Goal: Task Accomplishment & Management: Complete application form

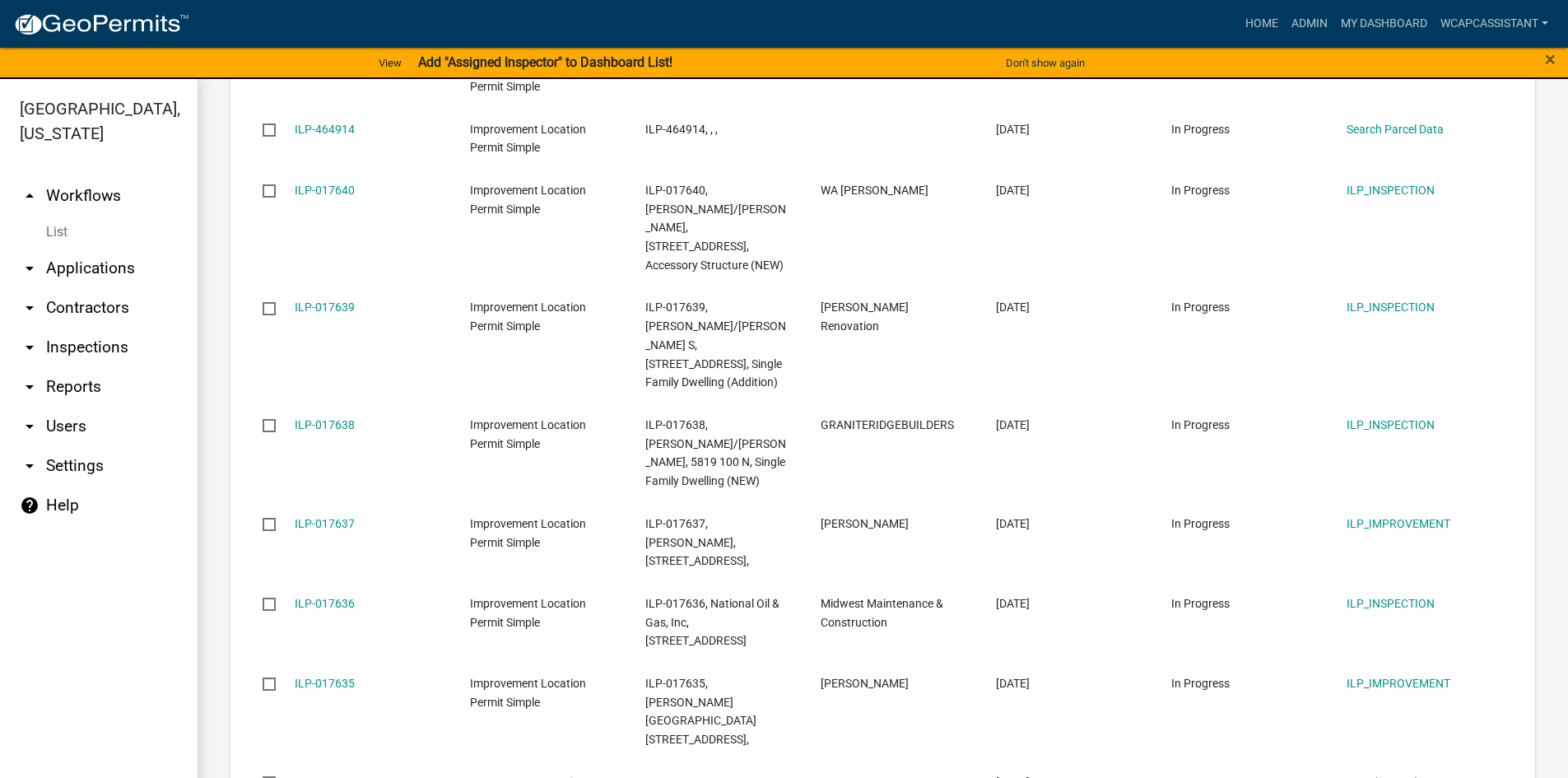
scroll to position [1994, 0]
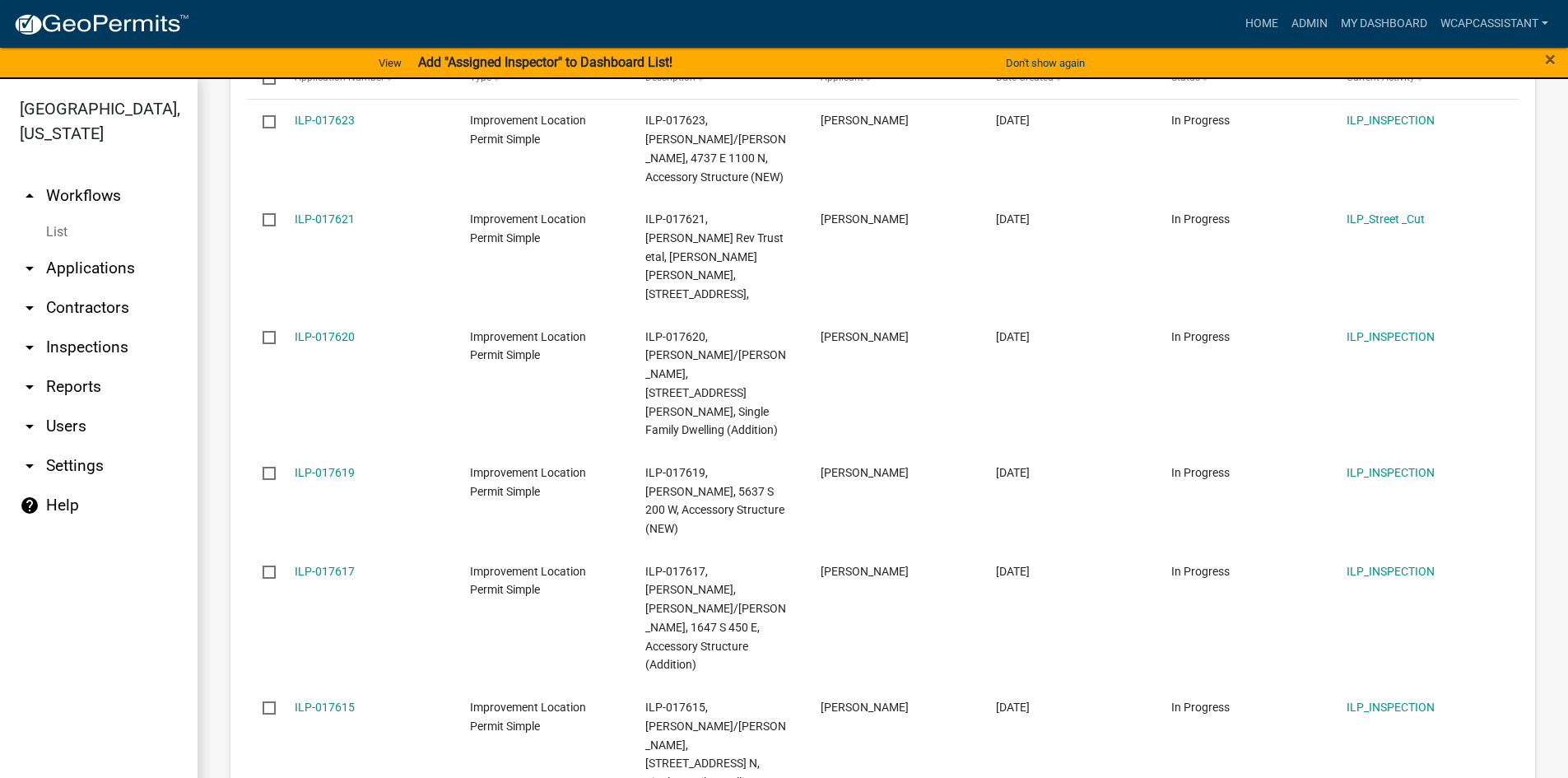
scroll to position [2050, 0]
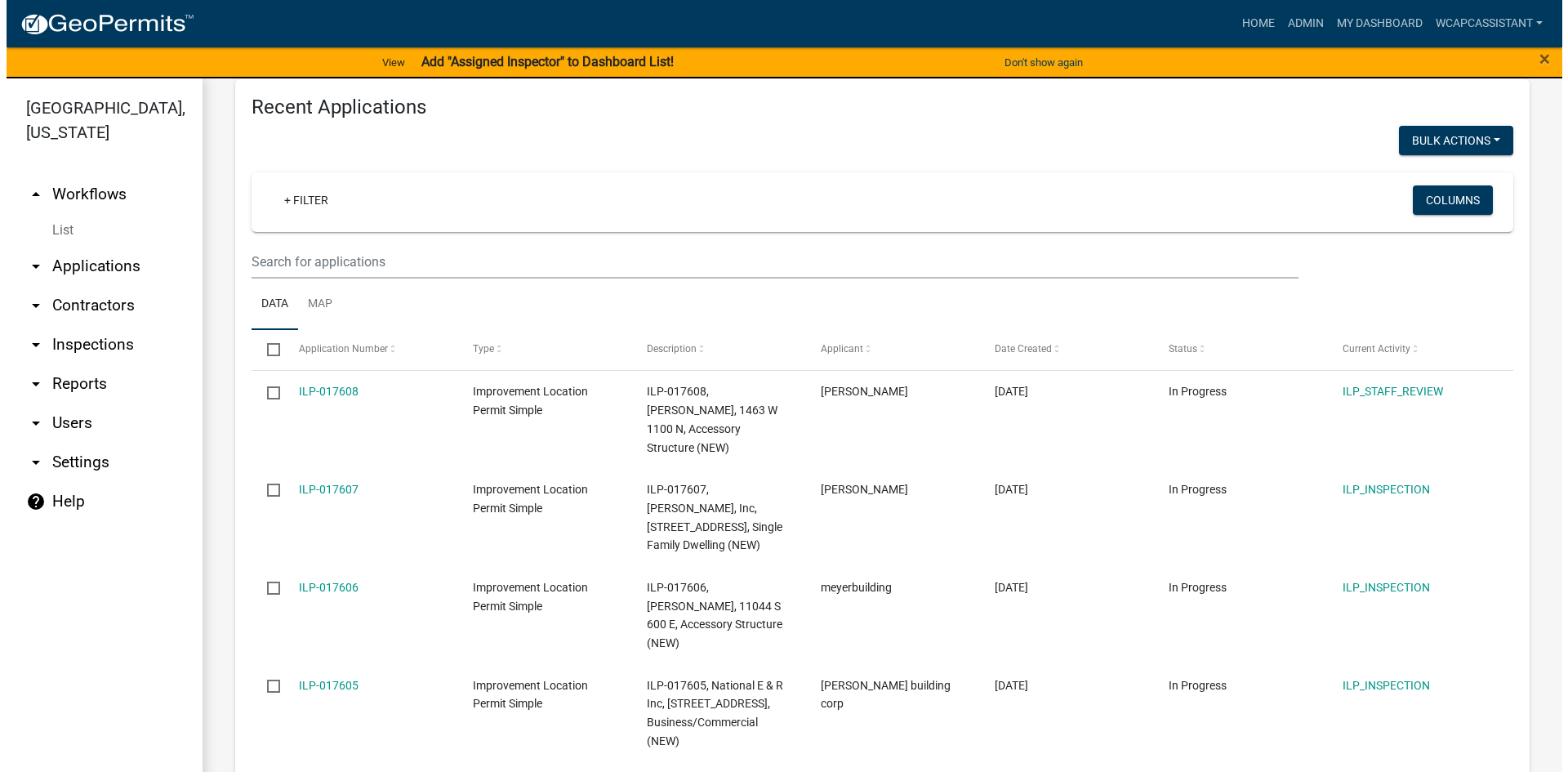
scroll to position [1607, 0]
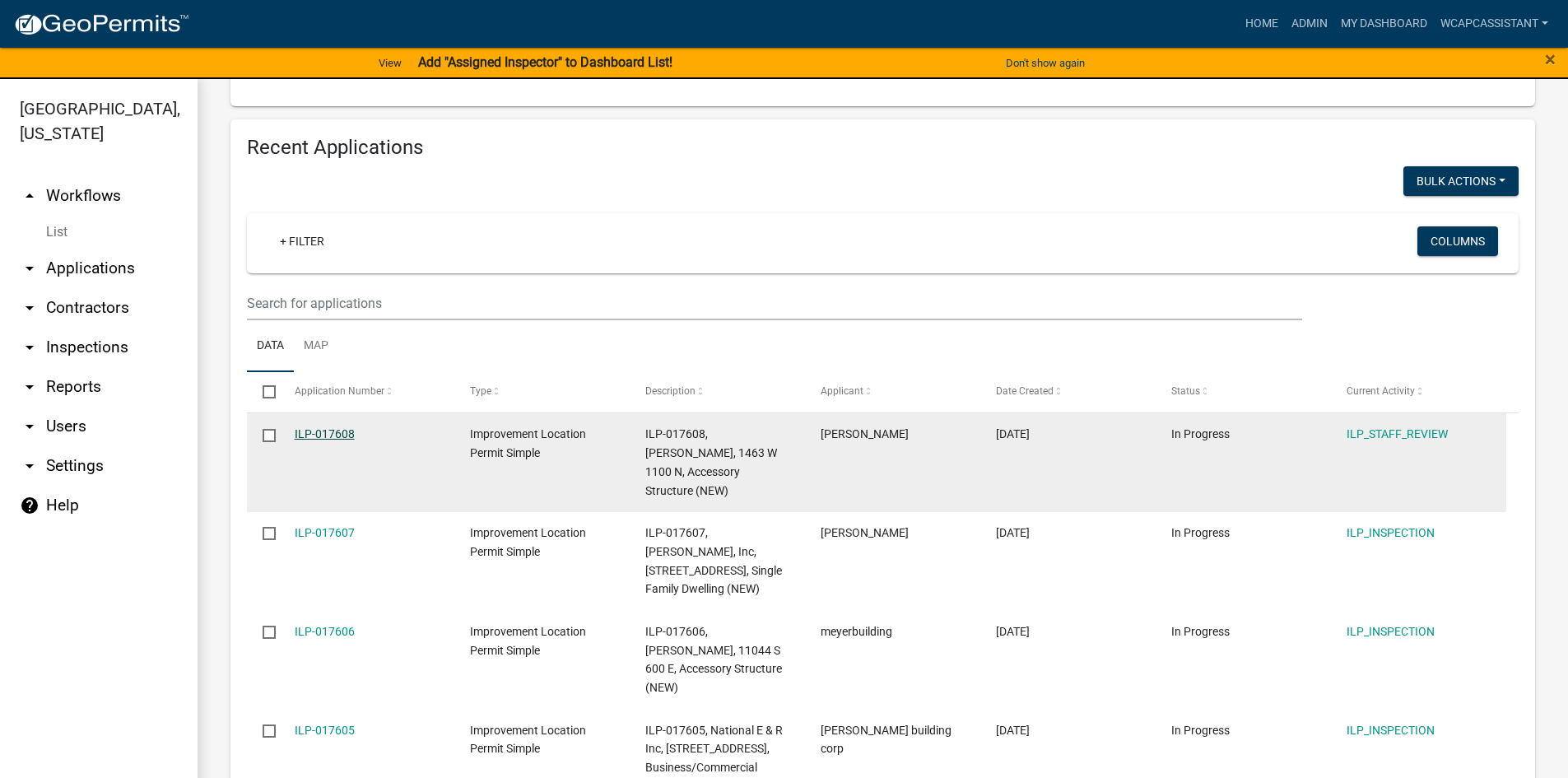
click at [336, 427] on link "ILP-017608" at bounding box center [325, 433] width 60 height 14
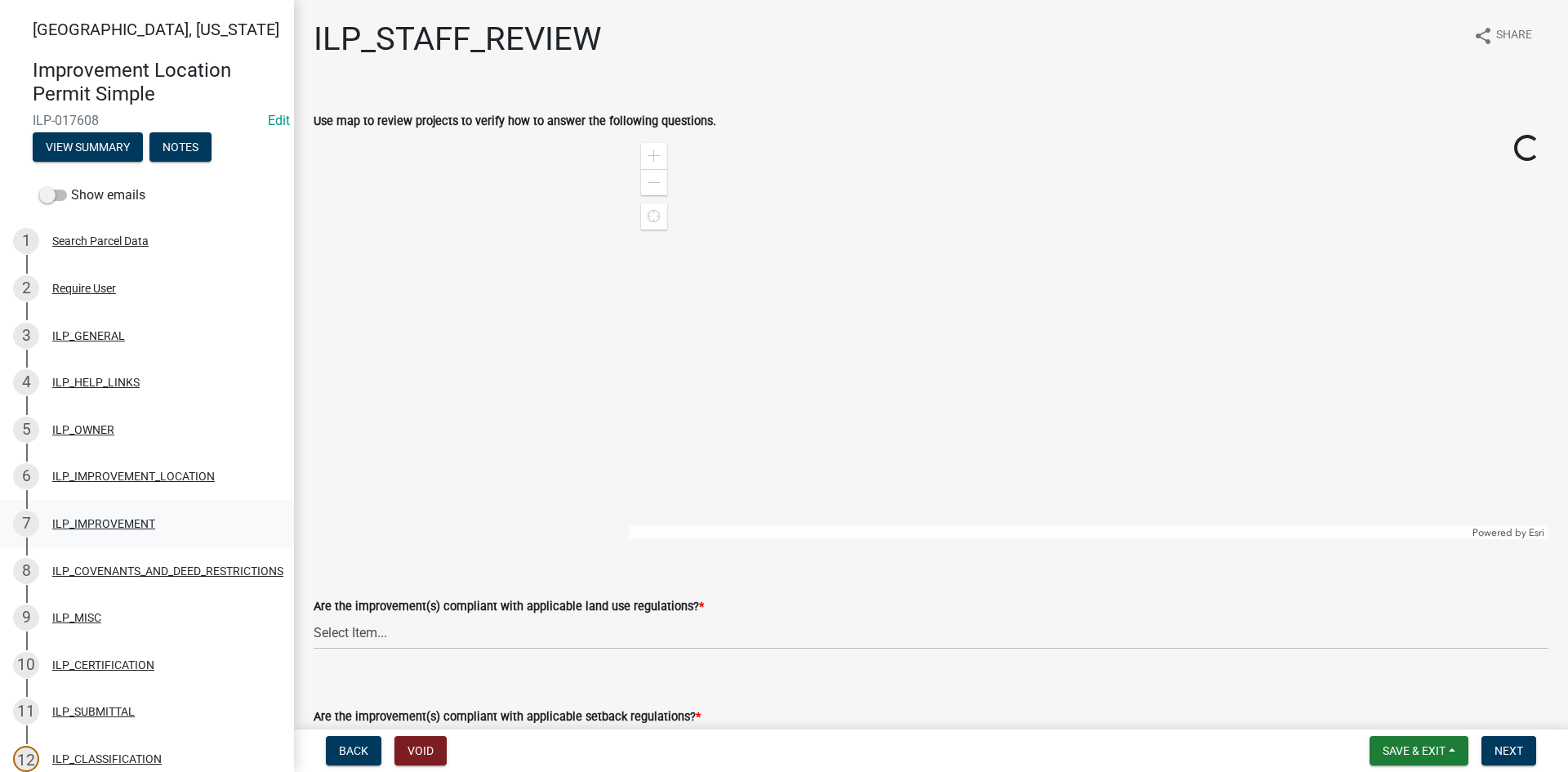
click at [96, 525] on div "ILP_IMPROVEMENT" at bounding box center [103, 523] width 103 height 12
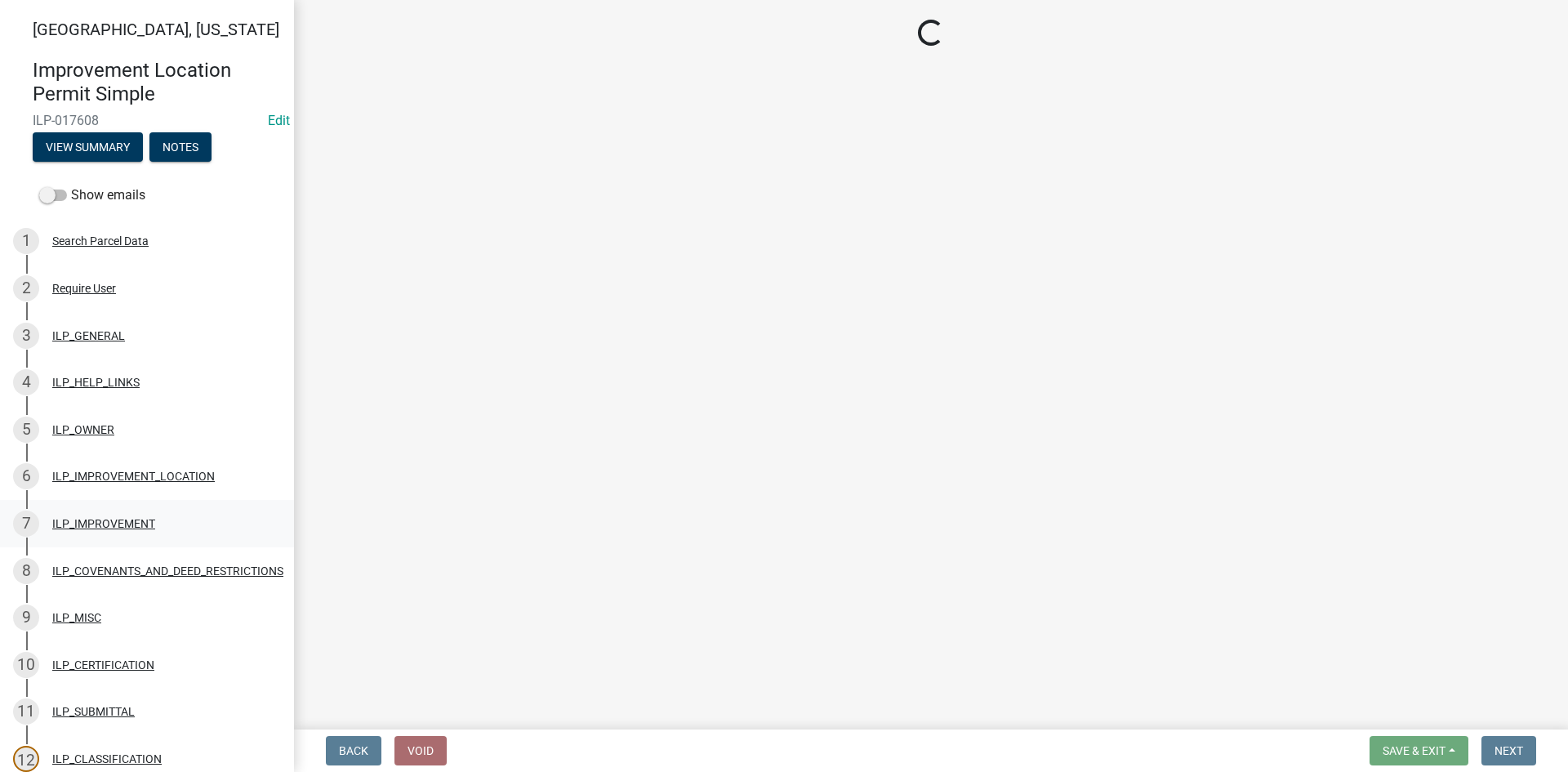
select select "d0c397cf-92c1-4d75-b08b-a5d0ada822ad"
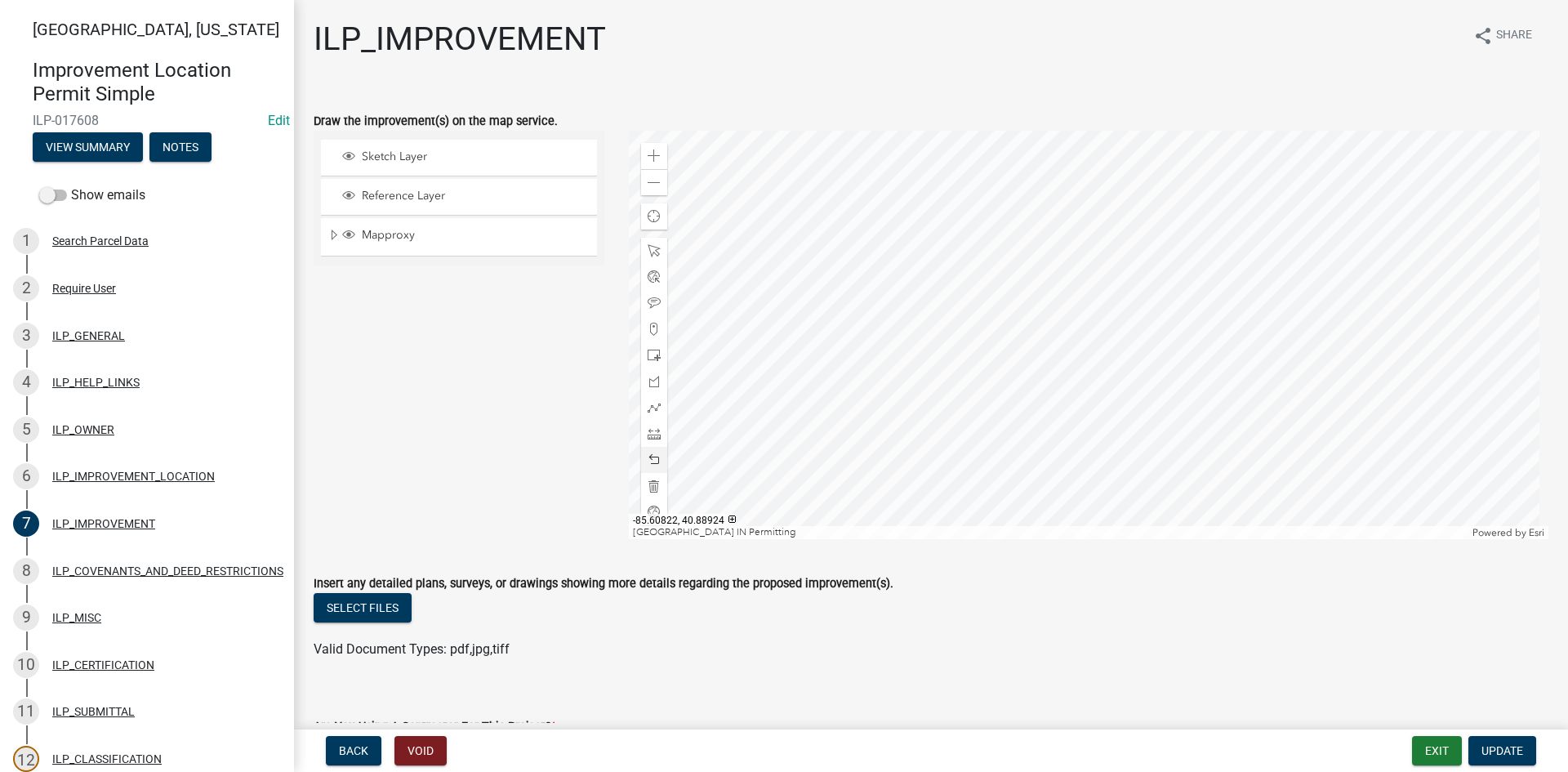
click at [988, 348] on div at bounding box center [1089, 335] width 921 height 408
click at [740, 414] on div at bounding box center [1089, 335] width 921 height 408
click at [1064, 383] on div at bounding box center [1089, 335] width 921 height 408
click at [815, 539] on div at bounding box center [1089, 335] width 921 height 408
click at [837, 539] on div at bounding box center [1089, 335] width 921 height 408
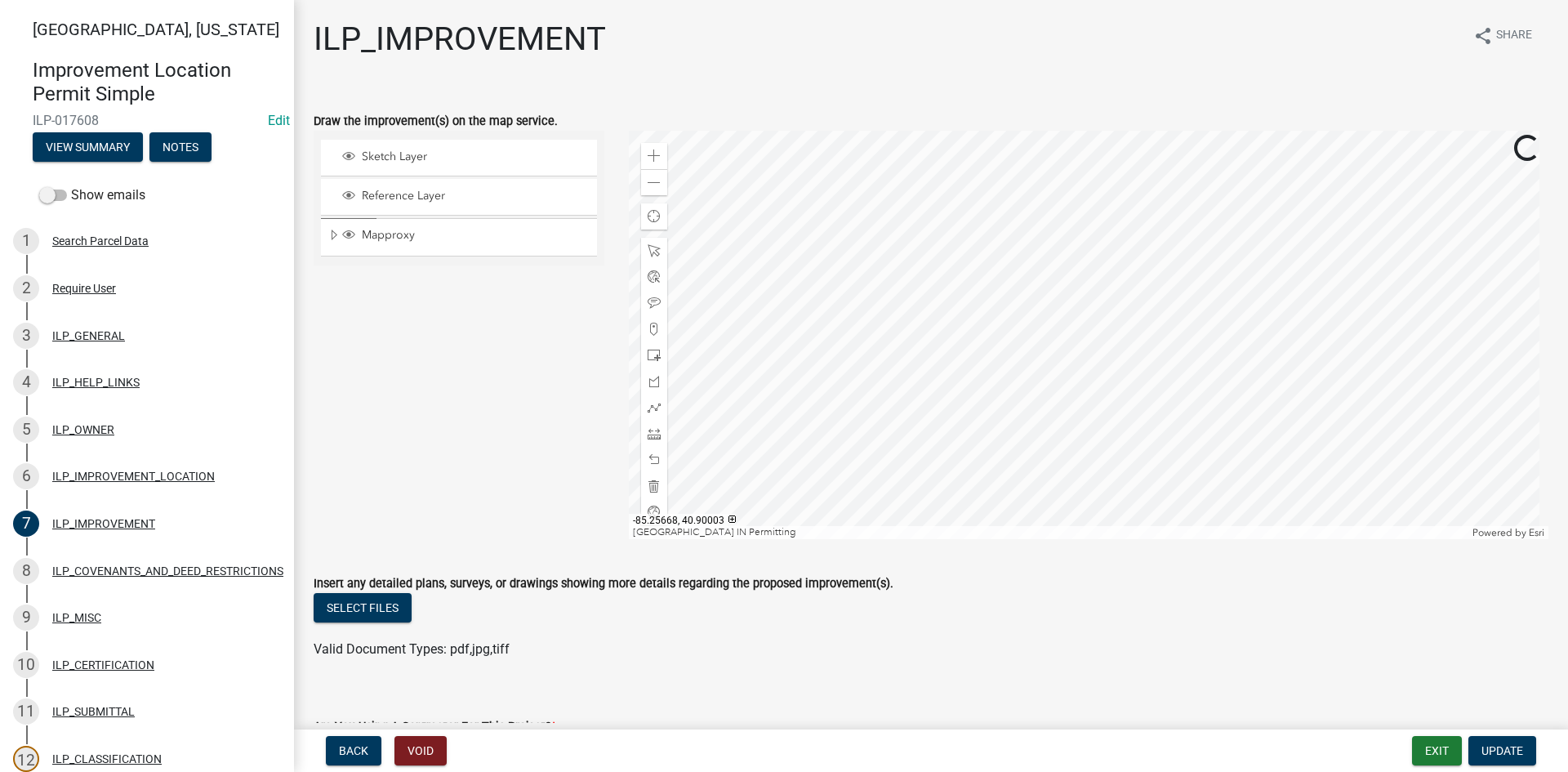
click at [860, 525] on div at bounding box center [1089, 335] width 921 height 408
click at [1041, 373] on div at bounding box center [1089, 335] width 921 height 408
click at [652, 487] on span at bounding box center [654, 485] width 13 height 13
click at [1176, 186] on span "Close" at bounding box center [1179, 186] width 13 height 13
click at [994, 301] on div at bounding box center [1089, 335] width 921 height 408
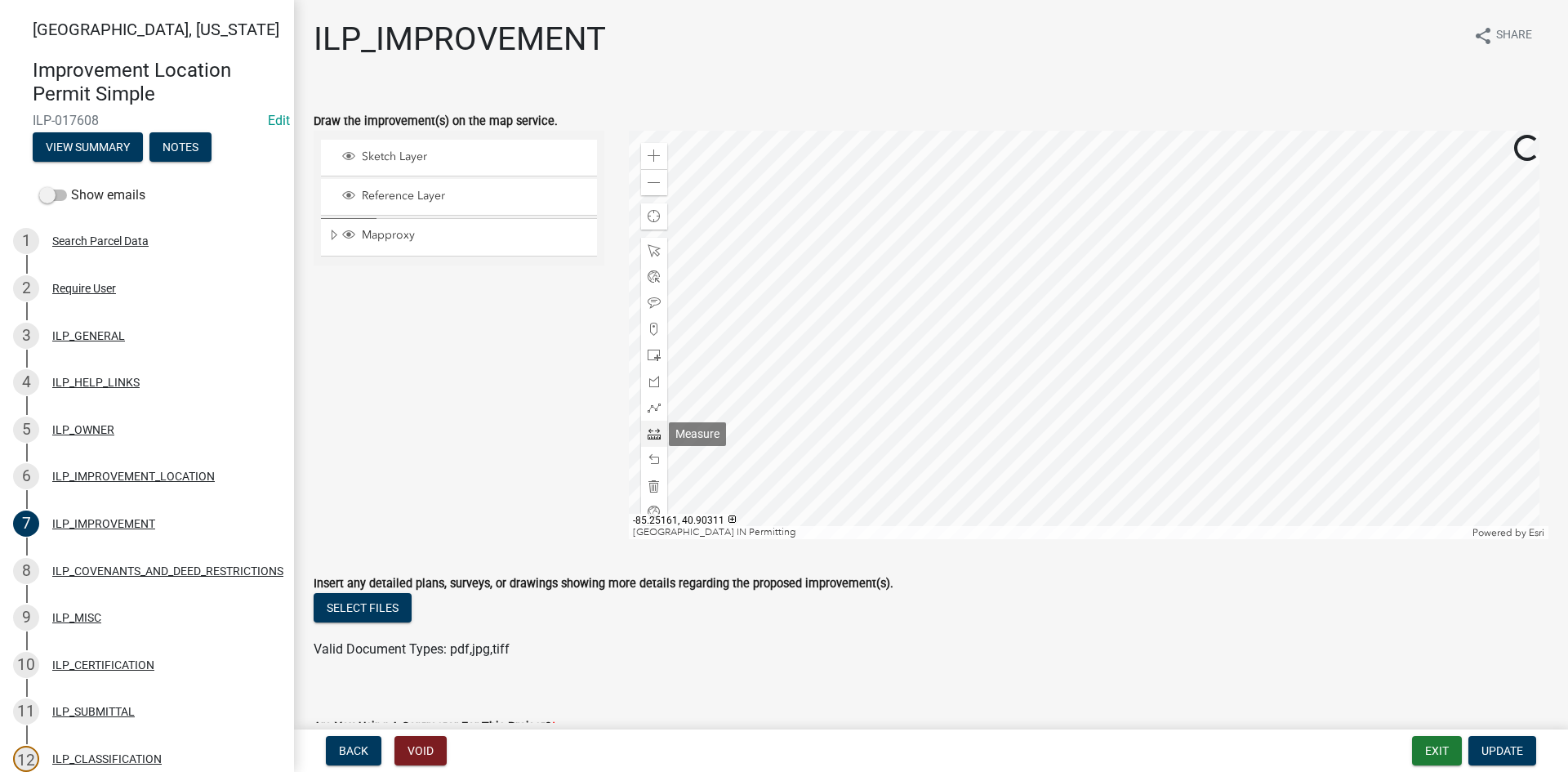
click at [648, 432] on span at bounding box center [654, 433] width 13 height 13
click at [333, 235] on span "Expand" at bounding box center [334, 235] width 13 height 15
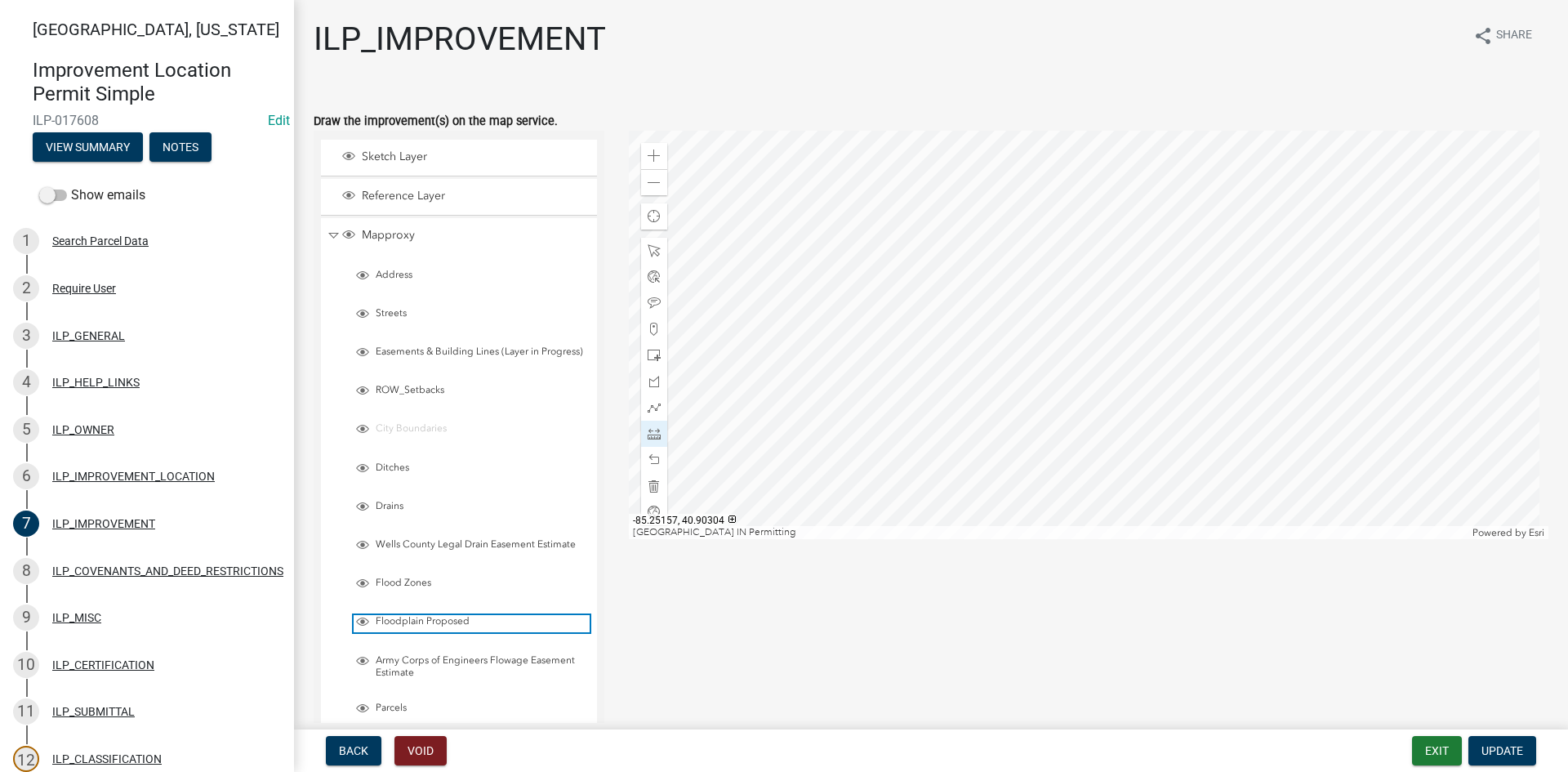
click at [363, 628] on span "Layer List" at bounding box center [363, 622] width 13 height 13
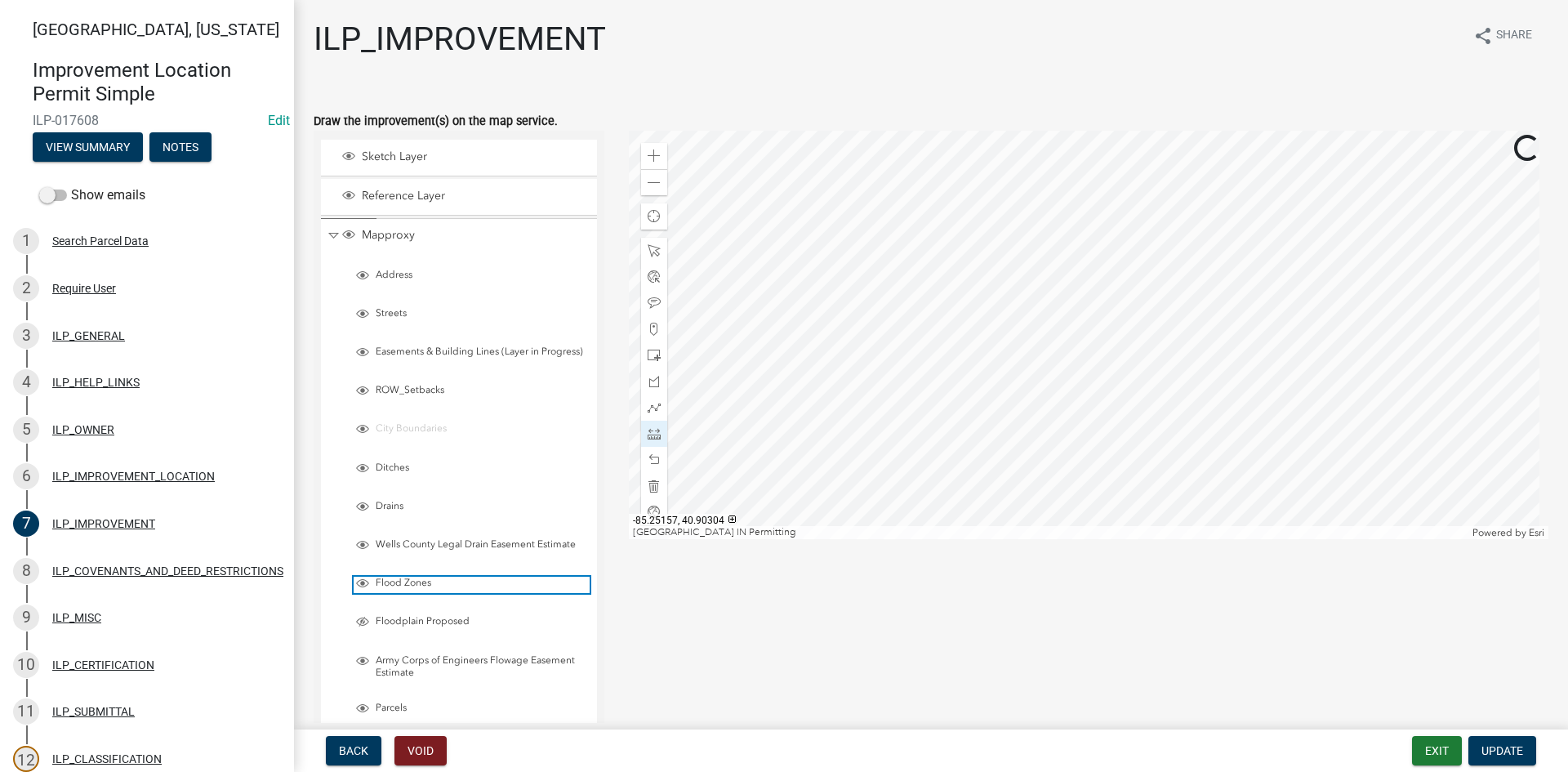
click at [366, 589] on span "Layer List" at bounding box center [363, 583] width 13 height 13
click at [652, 436] on span at bounding box center [654, 433] width 13 height 13
click at [1034, 304] on div at bounding box center [1089, 335] width 921 height 408
click at [1038, 357] on div at bounding box center [1089, 335] width 921 height 408
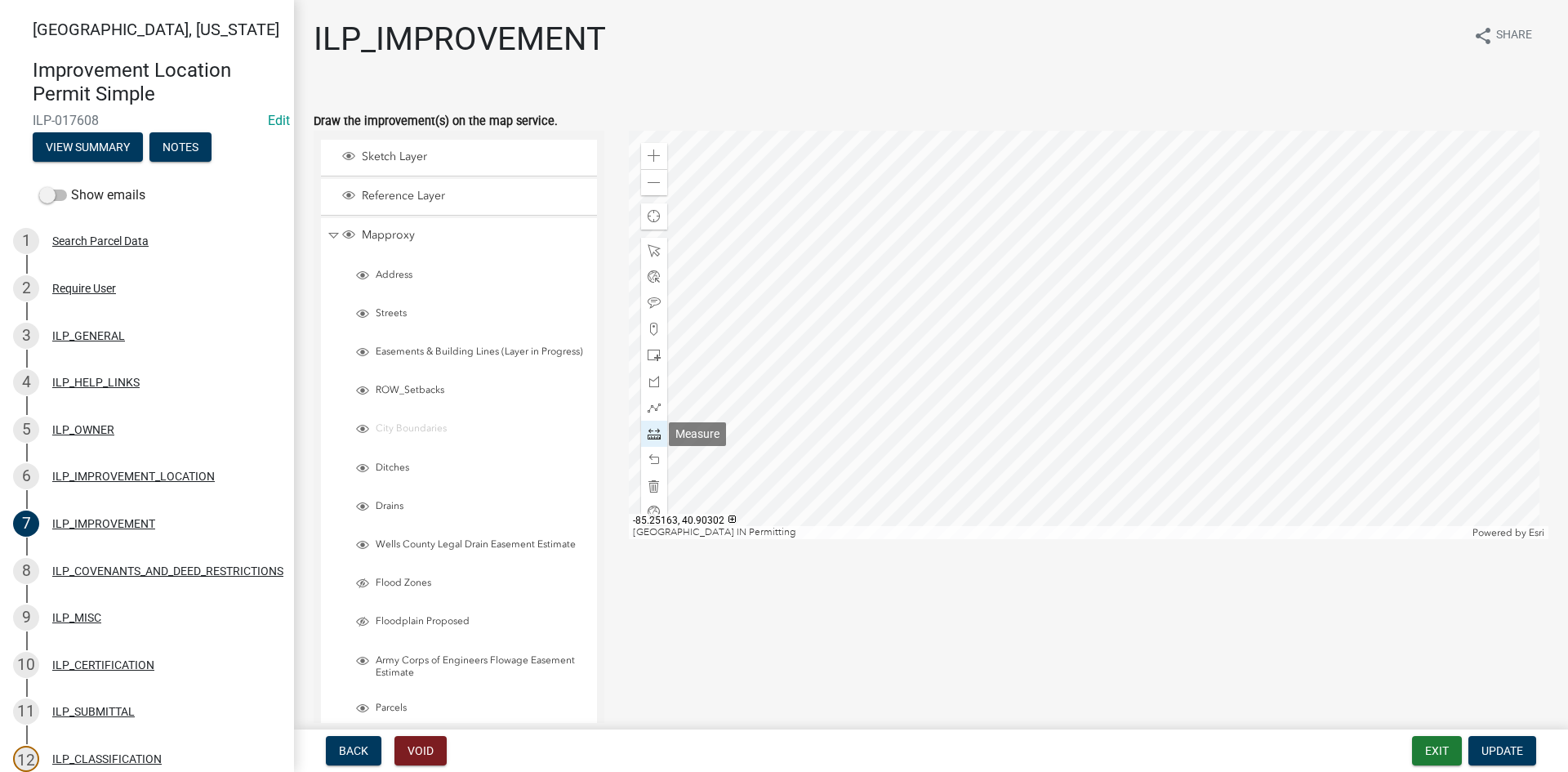
click at [654, 438] on span at bounding box center [654, 433] width 13 height 13
click at [1048, 359] on div at bounding box center [1089, 335] width 921 height 408
click at [1017, 358] on div at bounding box center [1089, 335] width 921 height 408
click at [1017, 385] on div at bounding box center [1089, 335] width 921 height 408
click at [1050, 385] on div at bounding box center [1089, 335] width 921 height 408
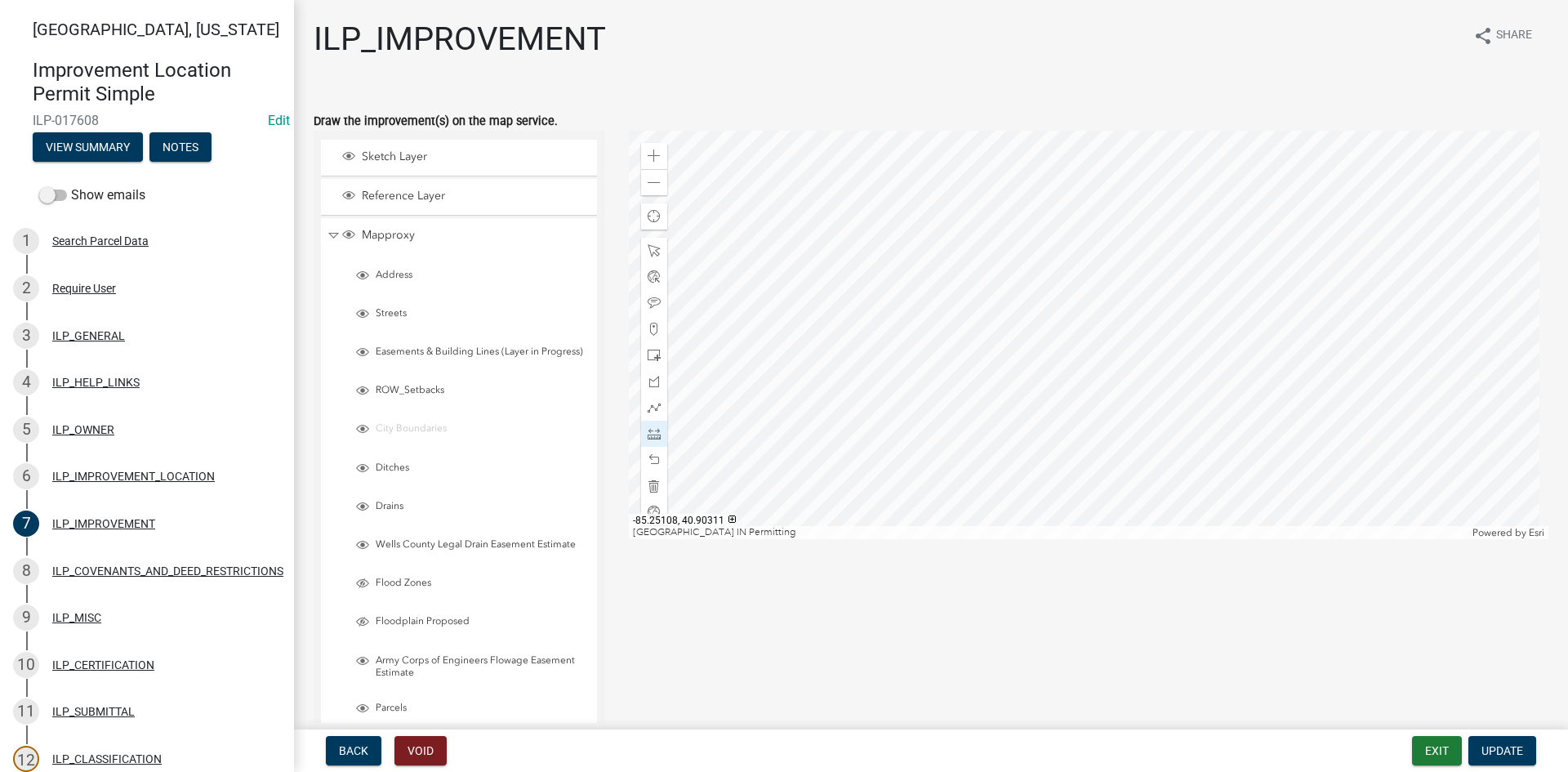
click at [1049, 358] on div at bounding box center [1089, 335] width 921 height 408
click at [1108, 630] on div "Sketch Layer Reference Layer Mapproxy Address Streets Easements & Building Line…" at bounding box center [931, 494] width 1259 height 727
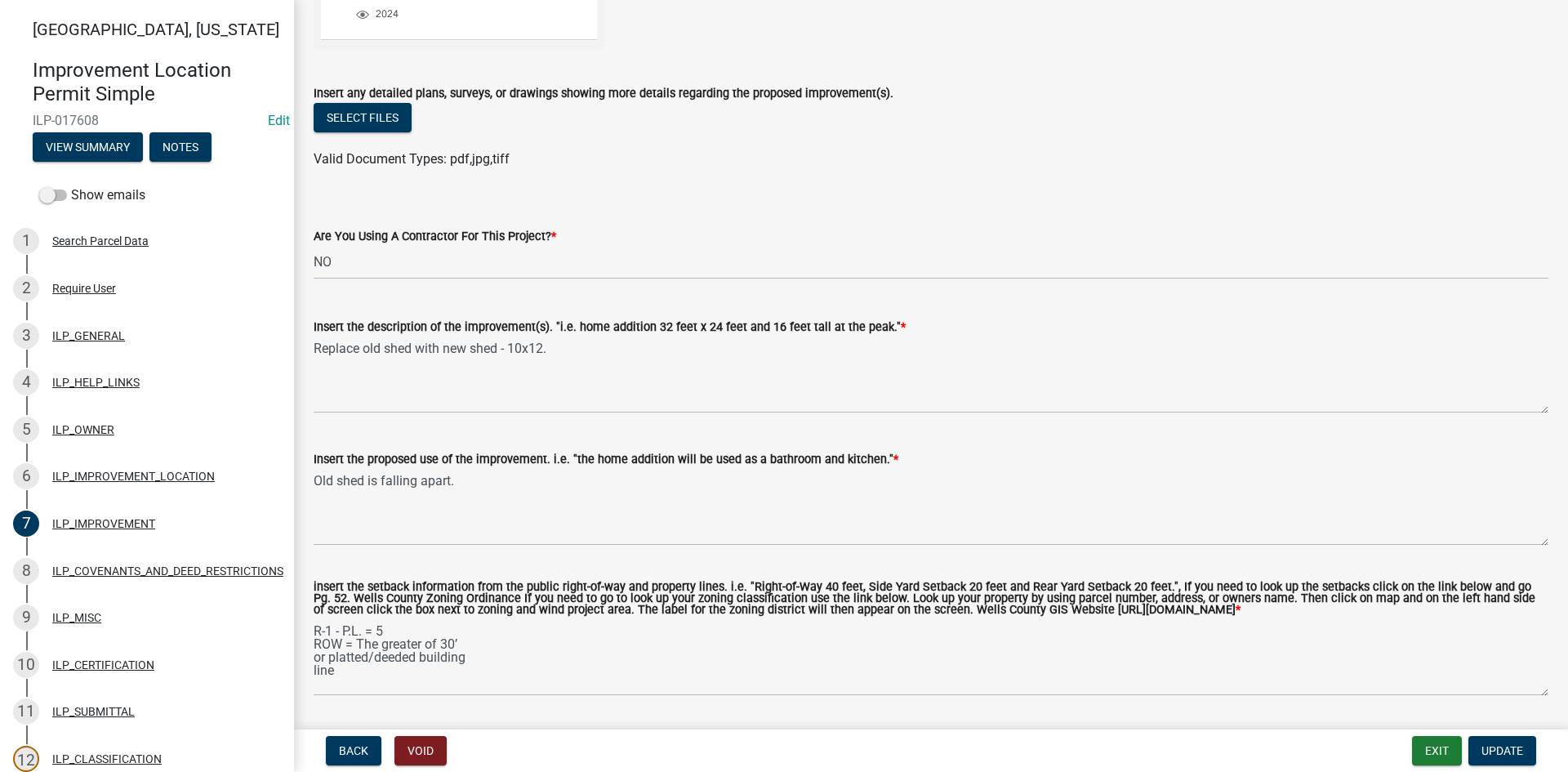
scroll to position [880, 0]
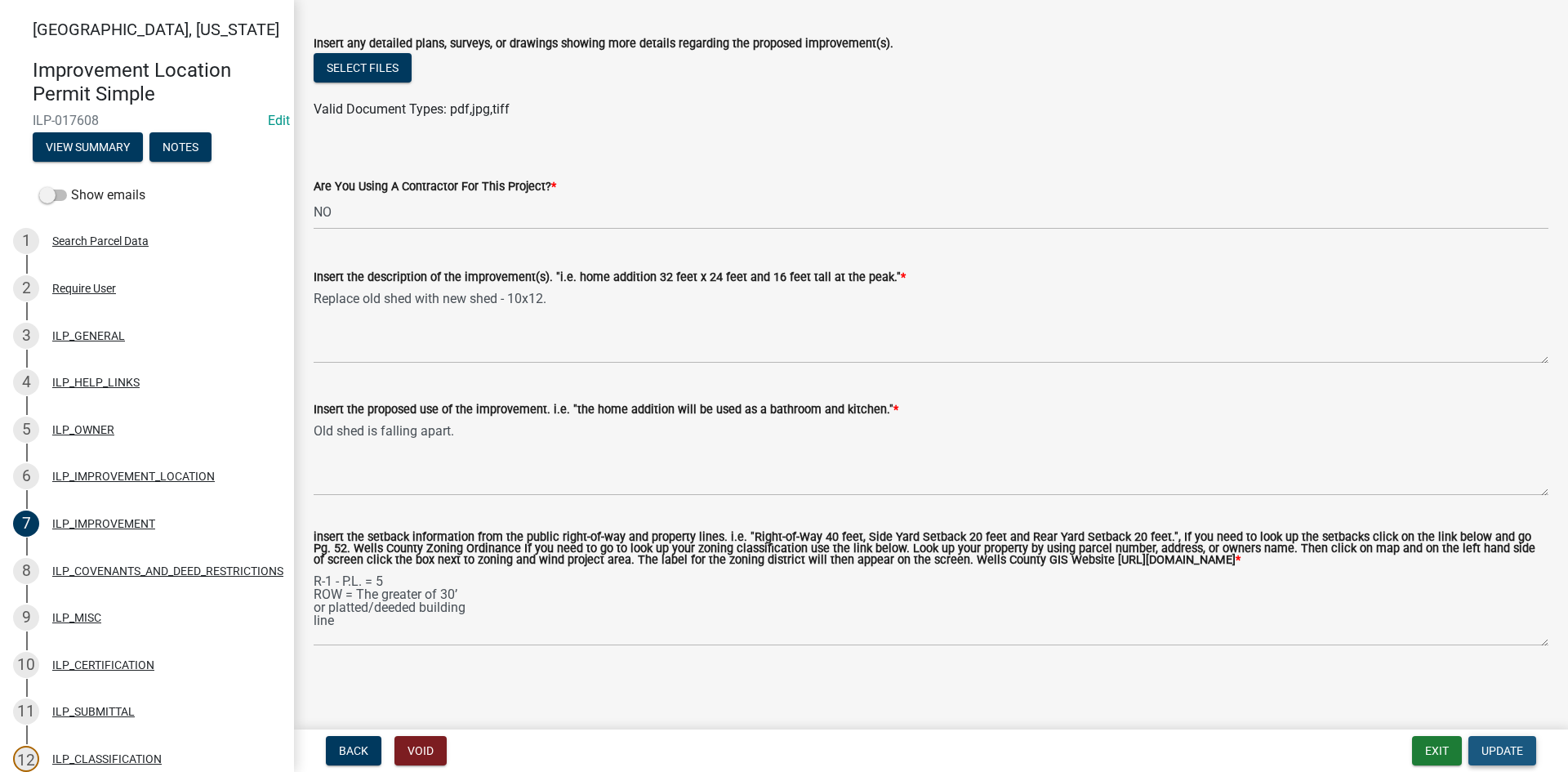
click at [1516, 743] on span "Update" at bounding box center [1503, 751] width 42 height 13
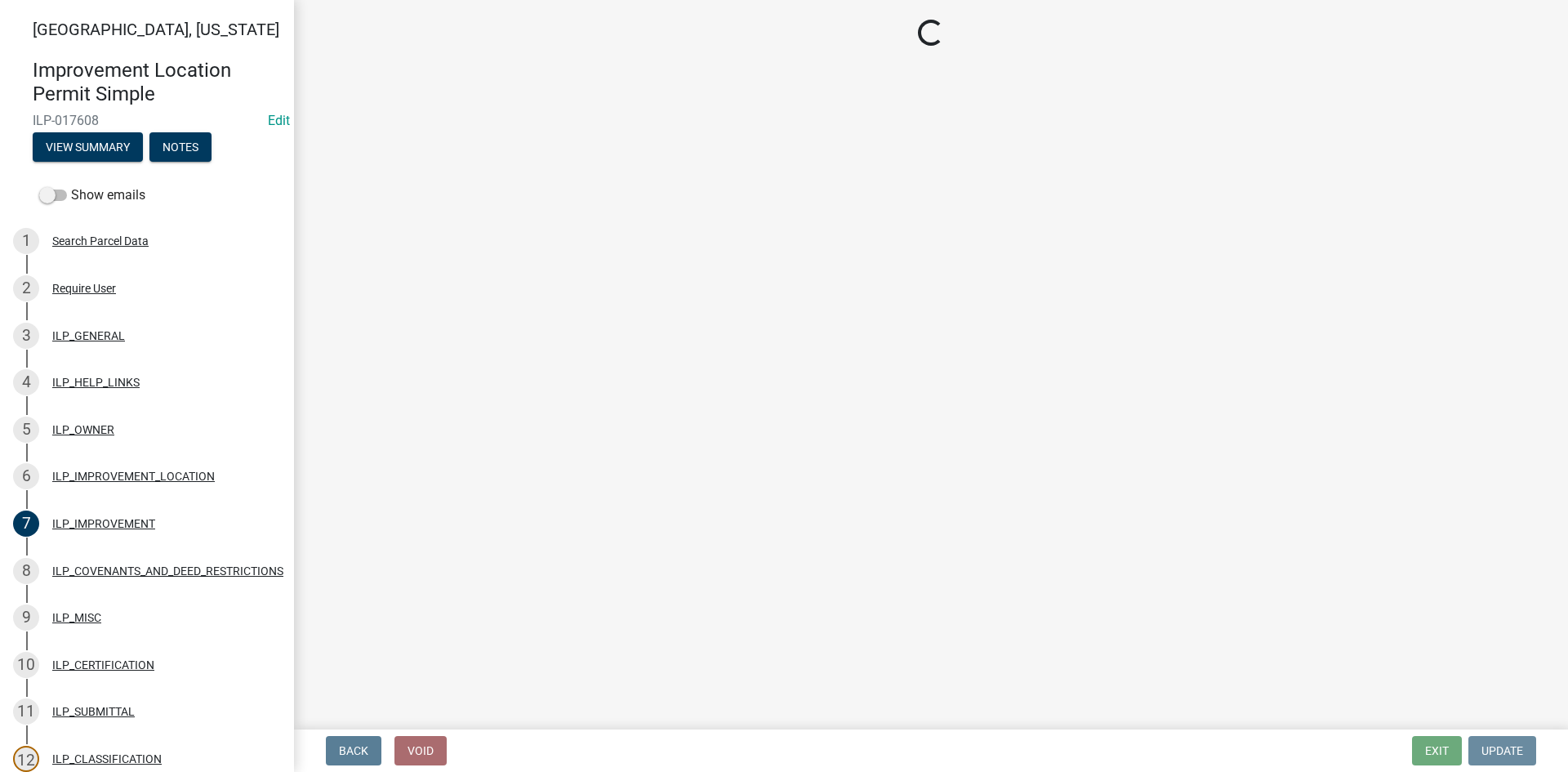
scroll to position [0, 0]
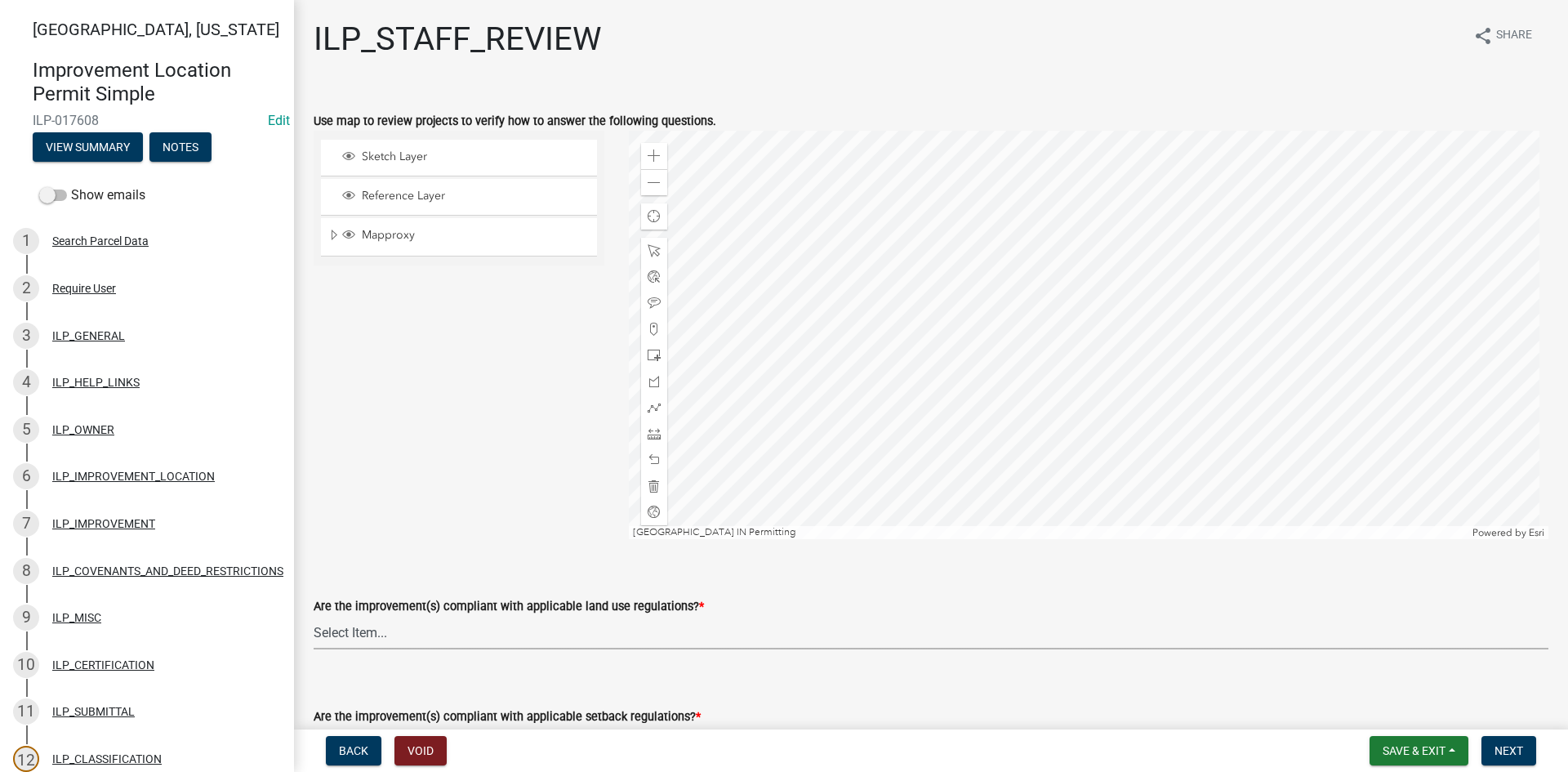
click at [446, 640] on select "Select Item... YES NO" at bounding box center [930, 632] width 1235 height 33
click at [313, 616] on select "Select Item... YES NO" at bounding box center [930, 632] width 1235 height 33
select select "83ffa5df-1258-41bd-a108-9f2370541ef9"
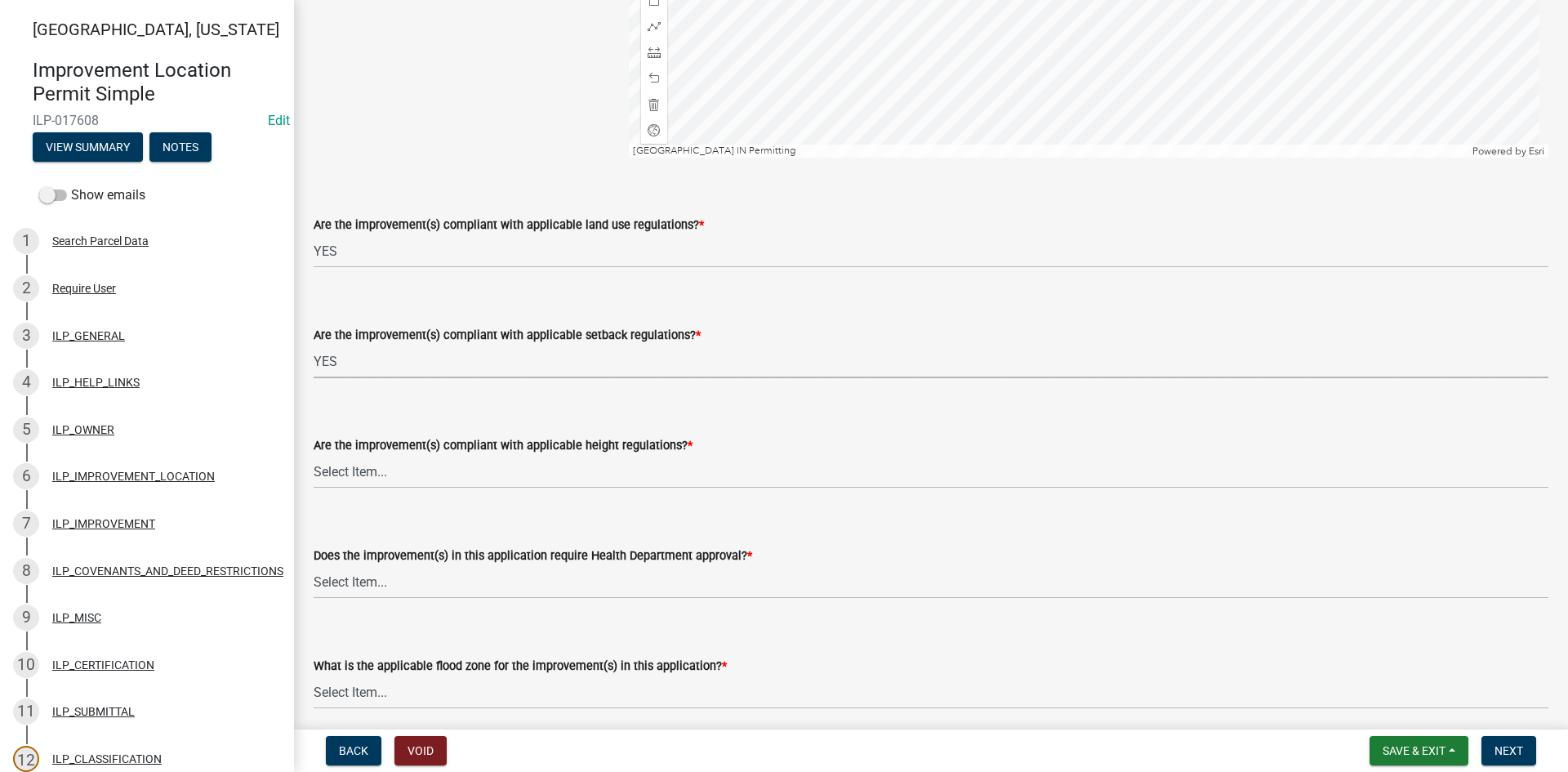
select select "e76e6c03-c199-4125-95d7-daca193c3739"
select select "b2795382-5a5c-496e-8f40-9eac2bba8e54"
select select "2cf99e9a-fd48-429a-ab01-6241dd9ef86f"
select select "546a9c8a-0bf2-4128-b2a0-21aece03a164"
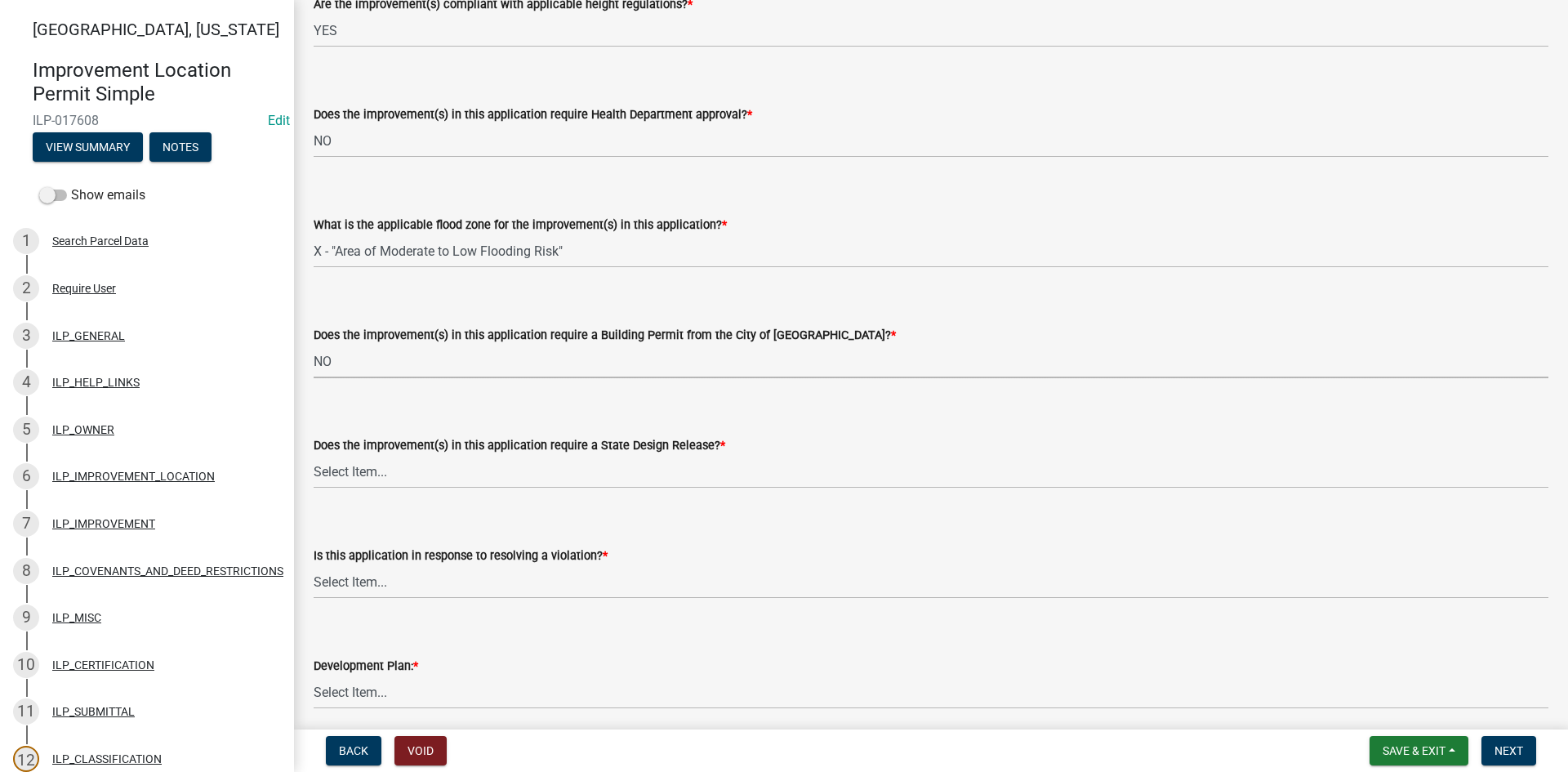
select select "3dde91a6-95a6-42fe-ae60-c75c292f8dd0"
select select "3e29b85e-0a39-40b5-813f-a0c180e4f93d"
select select "296d3b28-03f6-4b85-9592-a9e1e0e51d18"
select select "f492072b-a2fa-4f7c-8f99-9e809c6c526f"
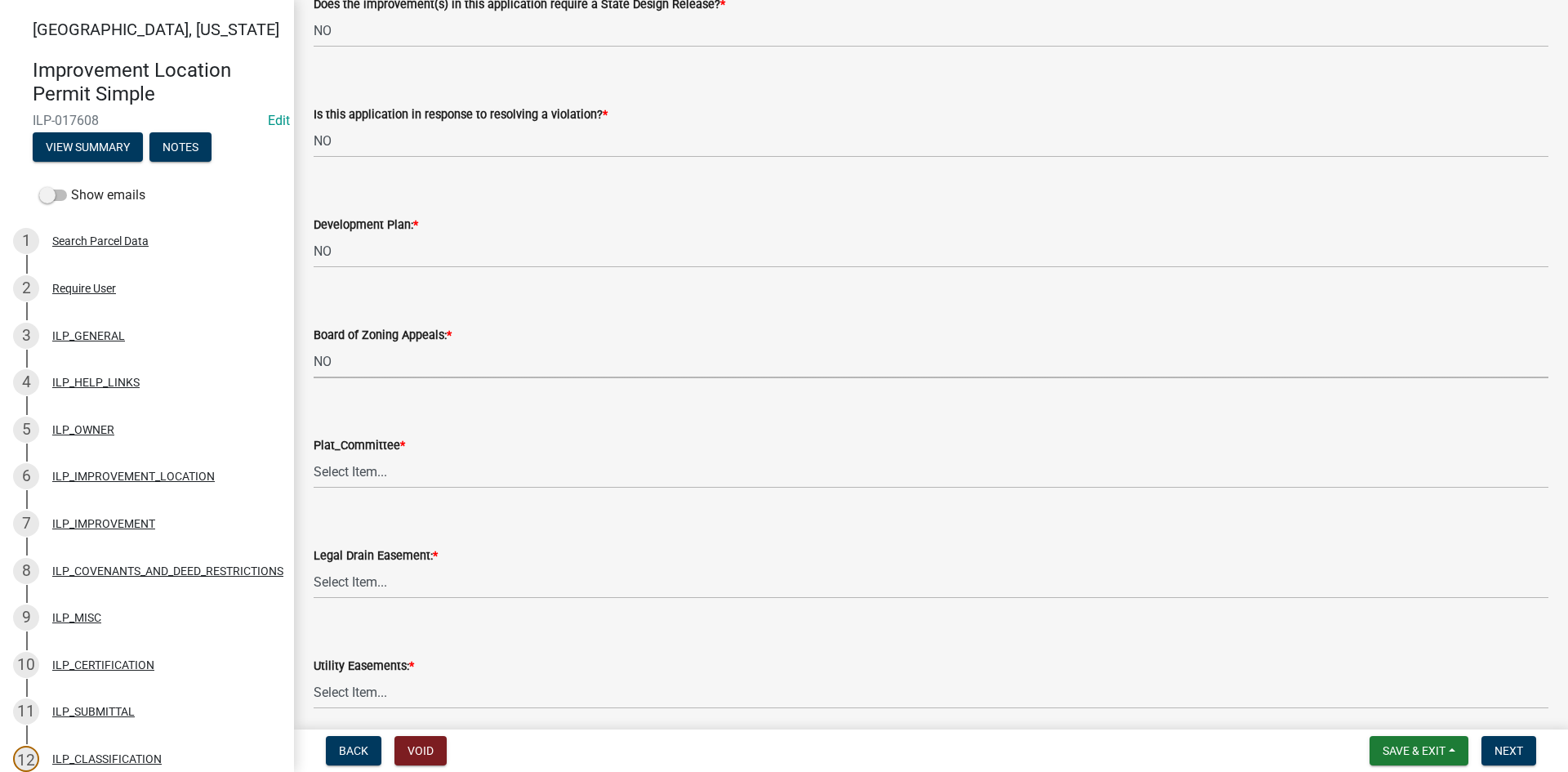
select select "91f2ca91-6260-441c-87d8-e38016df5c96"
select select "63238f16-a362-487f-83af-24d0c8cf3edd"
select select "4de29e95-b13a-4926-a5fe-83364331169b"
select select "8e424161-7bf1-4e33-adf9-a347c03eff2b"
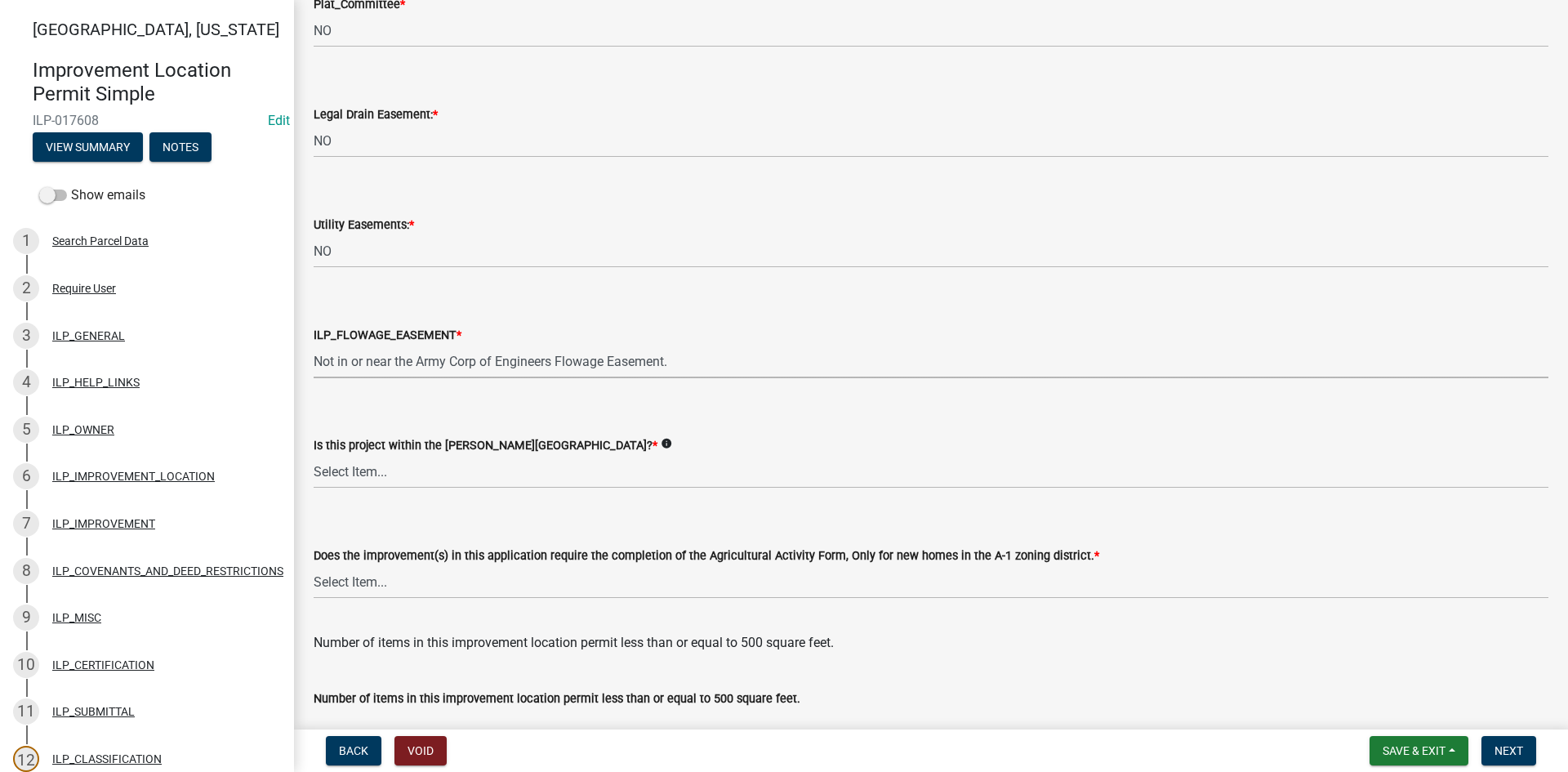
select select "bdd9c930-c7fe-4770-81ee-2c29cf953f8b"
select select "c22a6da1-a4b9-4a20-9552-3c4da3c32bc7"
select select "b8432f74-40d2-4ff6-ba31-770d91760c6e"
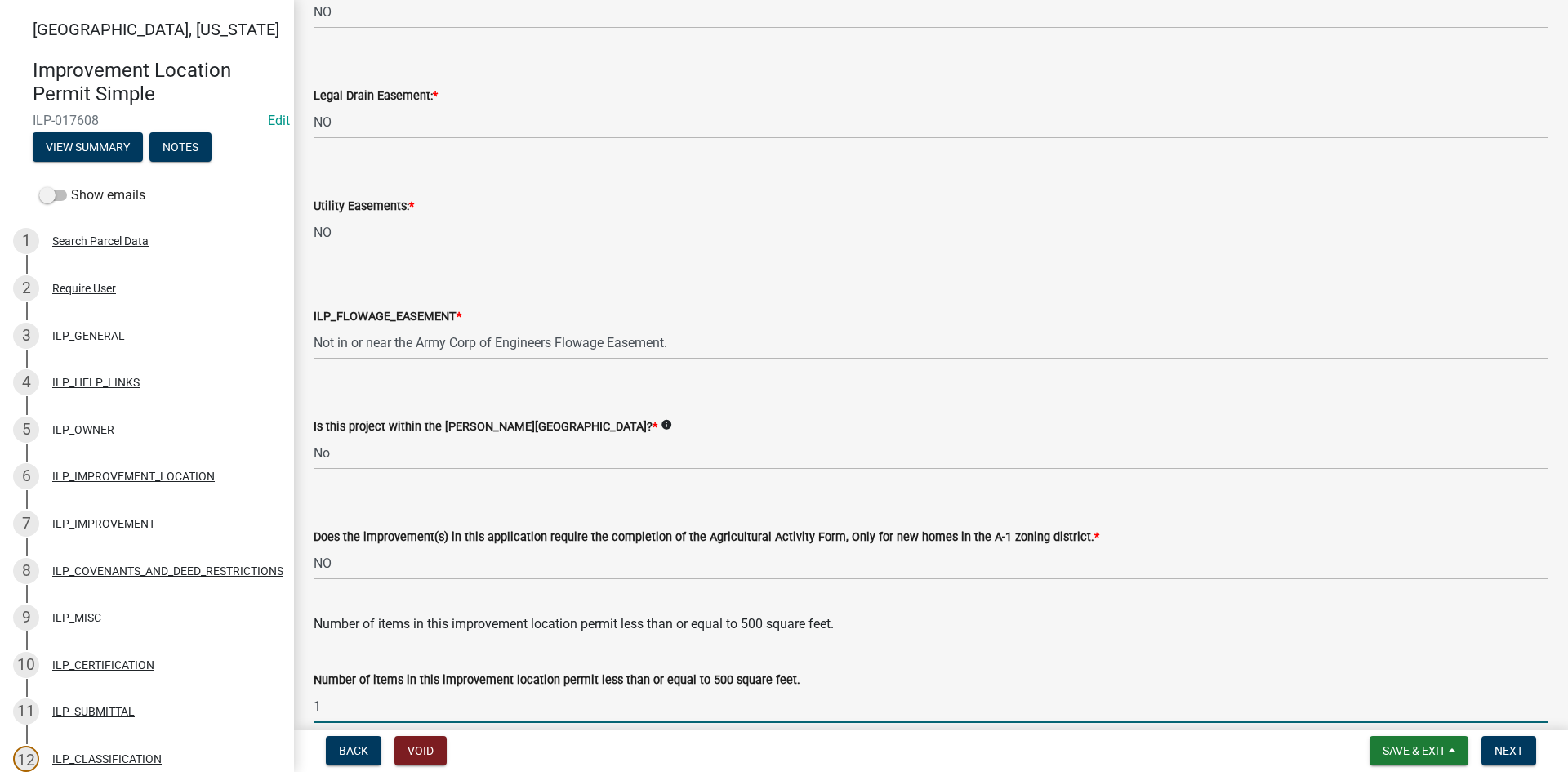
type input "1"
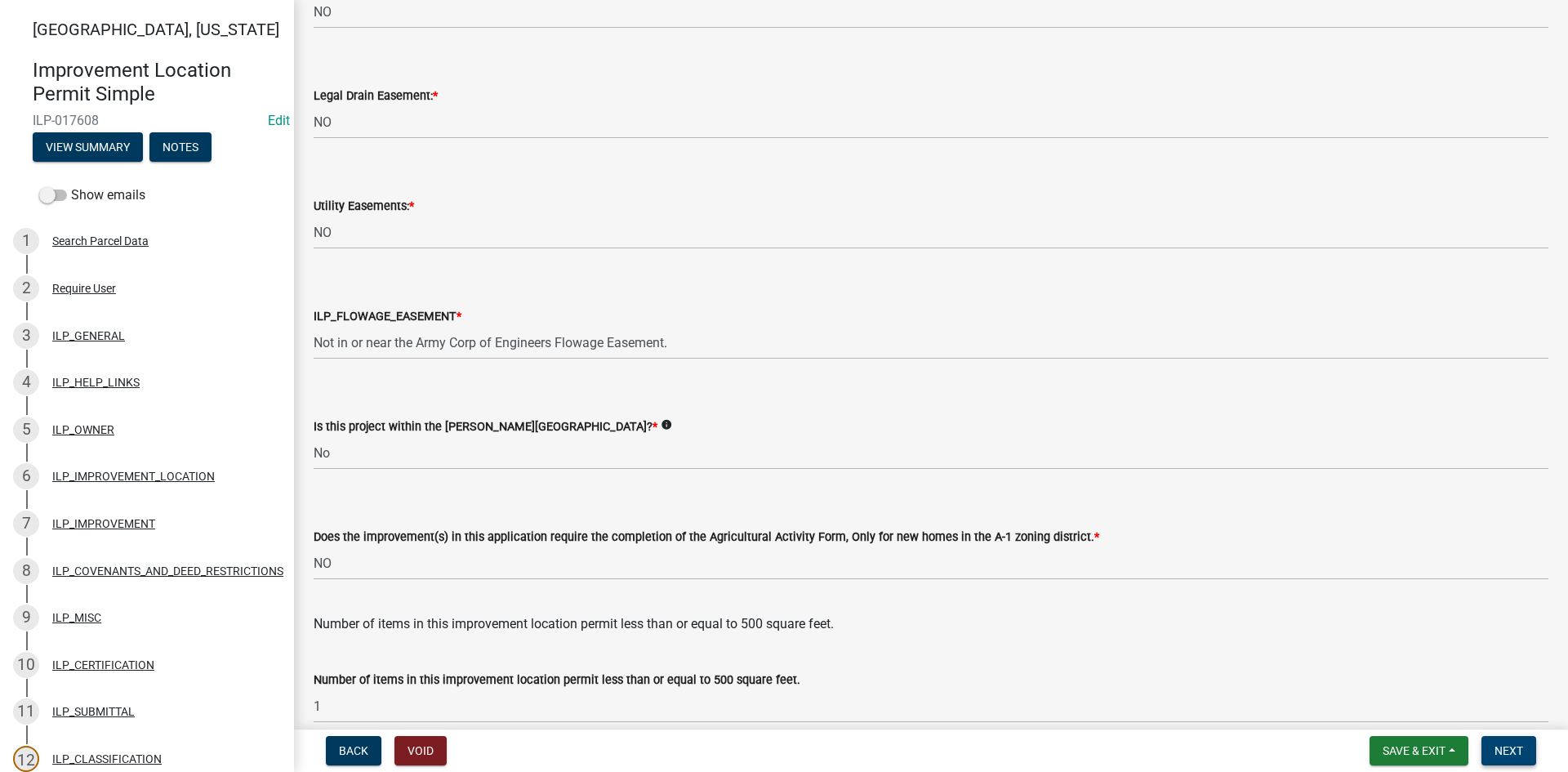
click at [1525, 743] on button "Next" at bounding box center [1509, 751] width 55 height 30
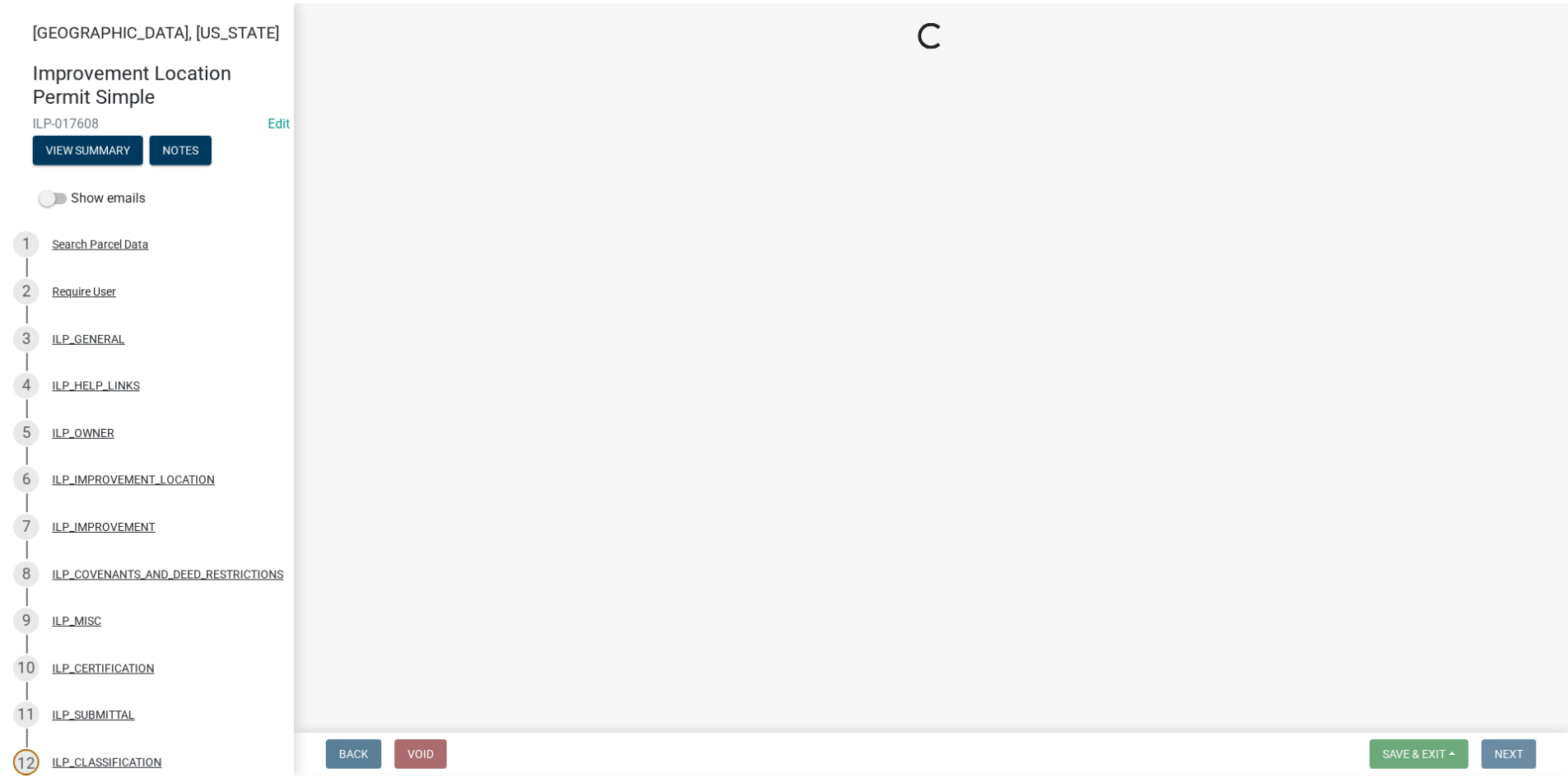
scroll to position [0, 0]
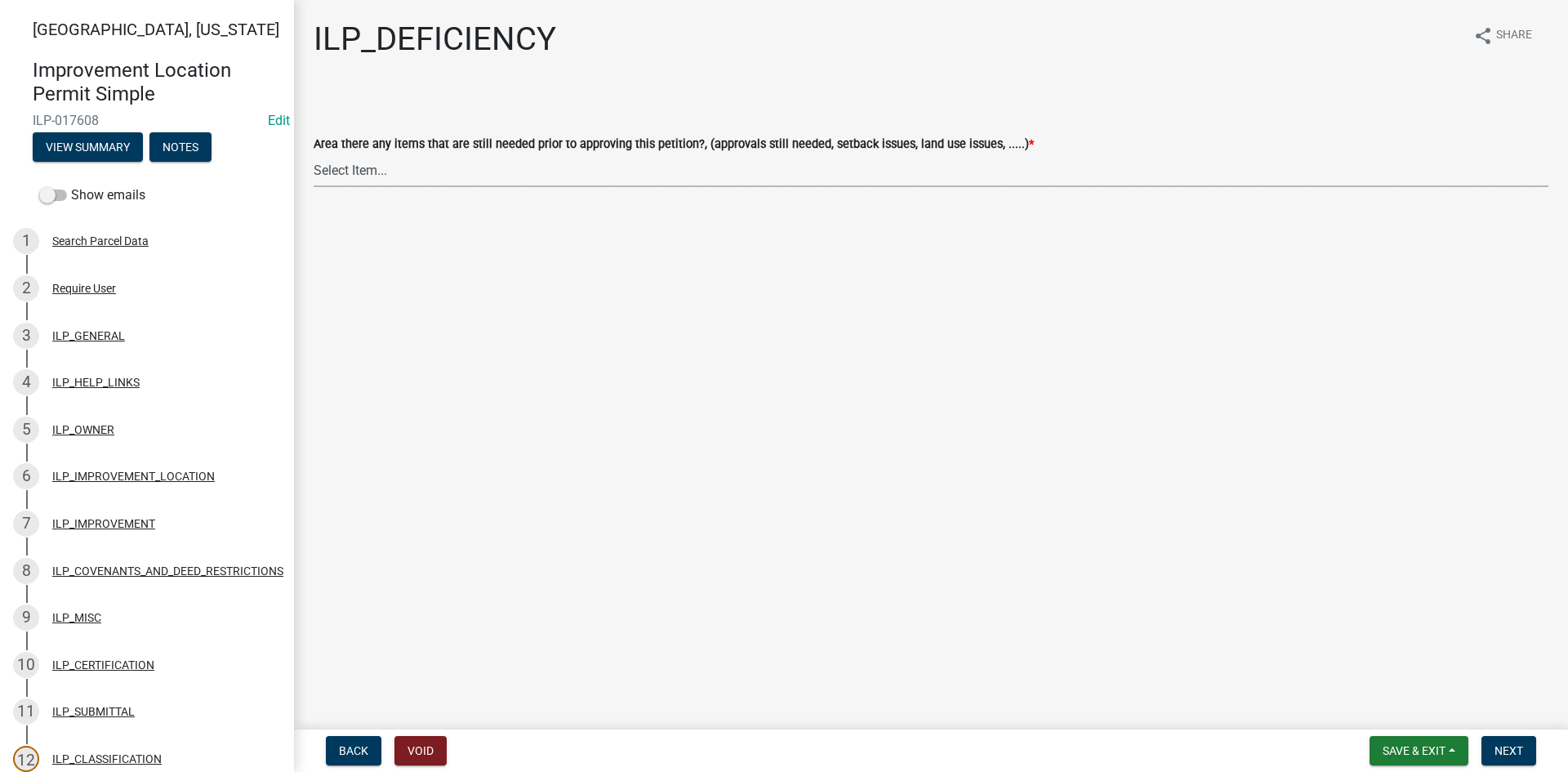
drag, startPoint x: 433, startPoint y: 163, endPoint x: 424, endPoint y: 179, distance: 18.4
click at [433, 163] on select "Select Item... YES NO" at bounding box center [930, 169] width 1235 height 33
click at [313, 153] on select "Select Item... YES NO" at bounding box center [930, 169] width 1235 height 33
select select "88f51f67-ad00-412f-ad25-d9a24cd42bdb"
click at [1523, 743] on span "Next" at bounding box center [1509, 751] width 29 height 13
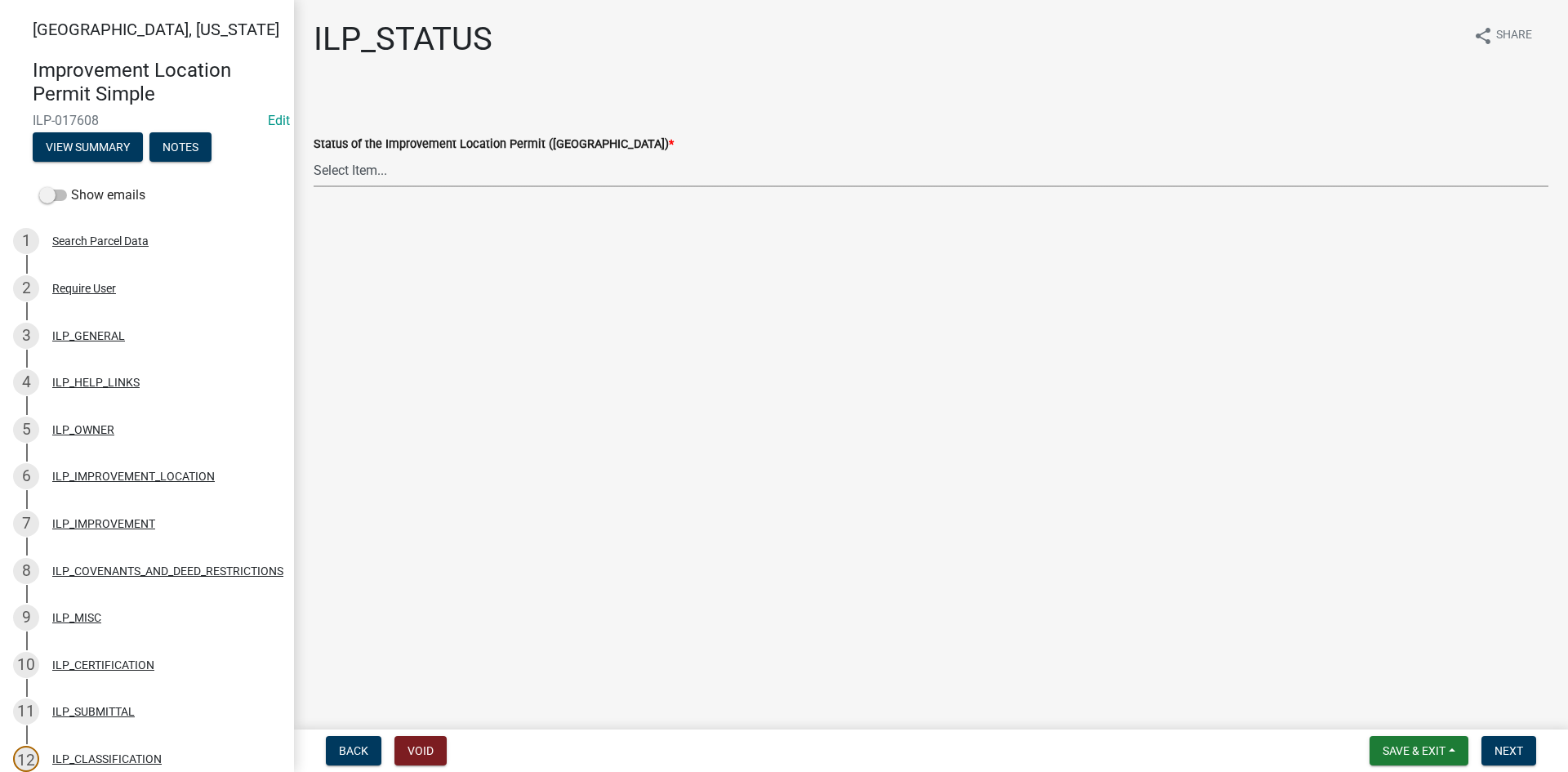
click at [404, 159] on select "Select Item... Denied Approved" at bounding box center [930, 169] width 1235 height 33
click at [313, 153] on select "Select Item... Denied Approved" at bounding box center [930, 169] width 1235 height 33
select select "676ca0ef-d742-4b5a-a79e-763cf2a28fc9"
click at [1510, 743] on span "Next" at bounding box center [1509, 751] width 29 height 13
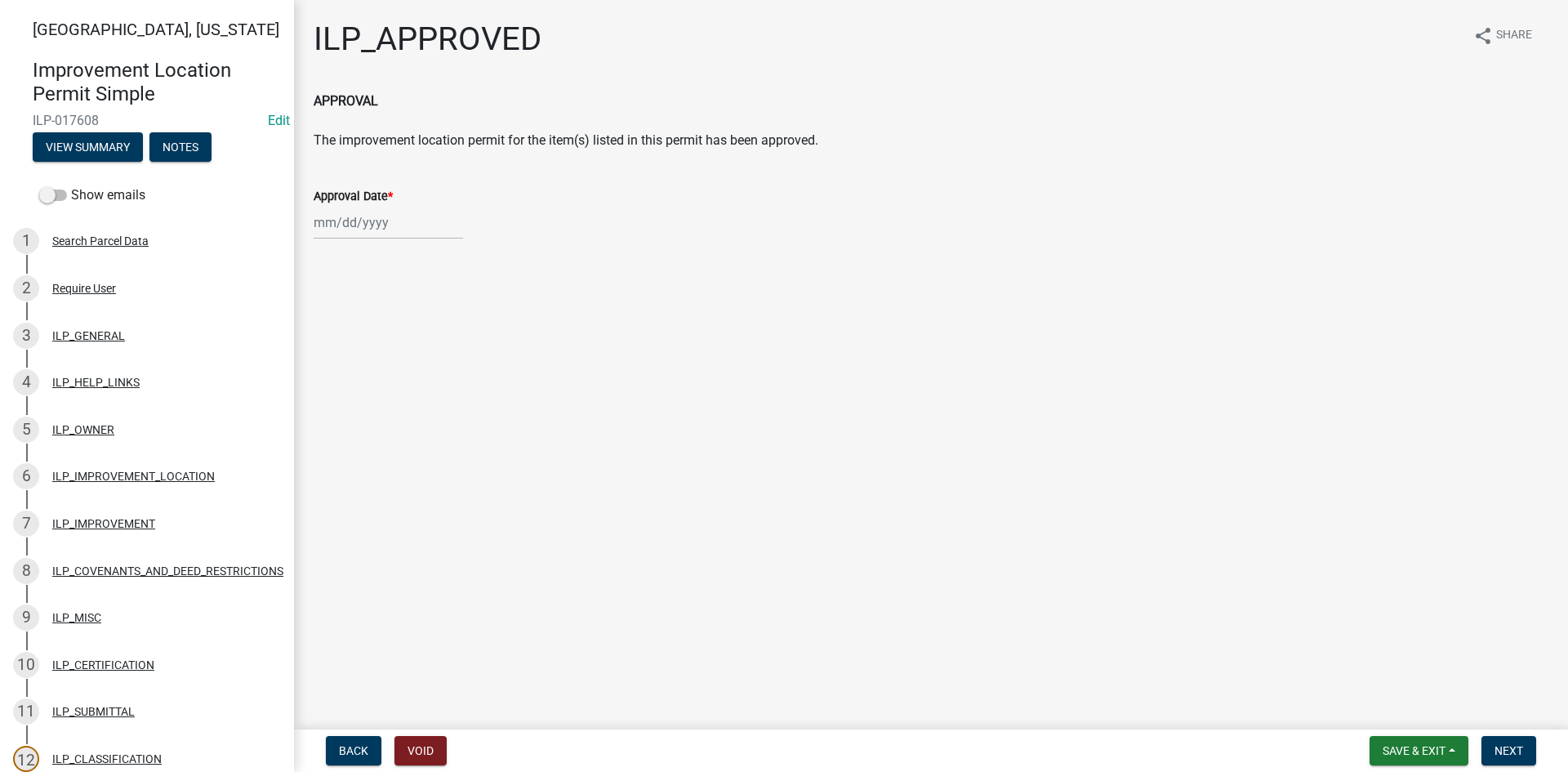
select select "8"
select select "2025"
click at [380, 232] on div "[PERSON_NAME] Feb Mar Apr [PERSON_NAME][DATE] Oct Nov [DATE] 1526 1527 1528 152…" at bounding box center [388, 222] width 150 height 33
click at [329, 395] on div "18" at bounding box center [330, 388] width 26 height 26
type input "[DATE]"
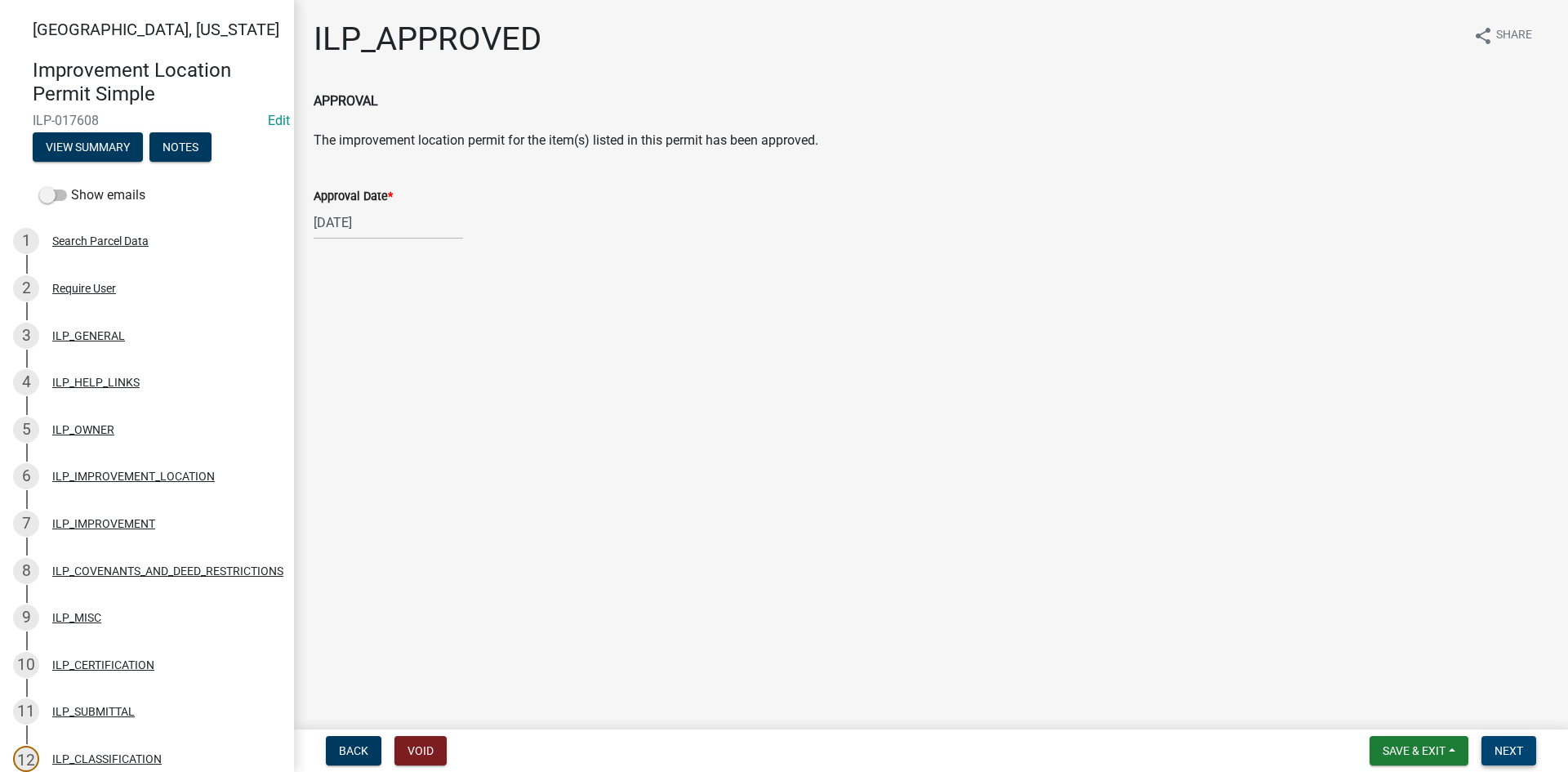
click at [1516, 743] on span "Next" at bounding box center [1509, 751] width 29 height 13
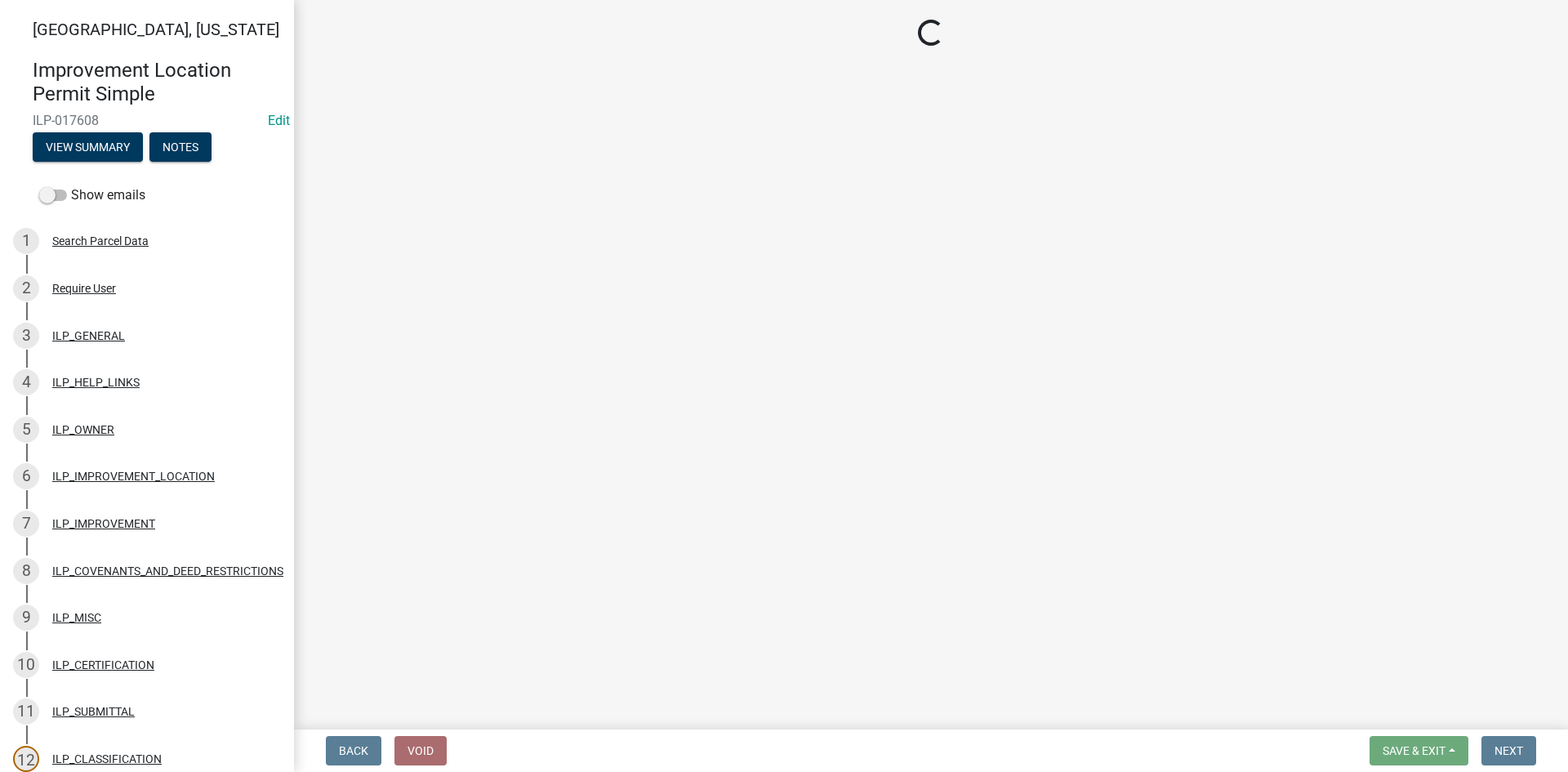
select select "3: 3"
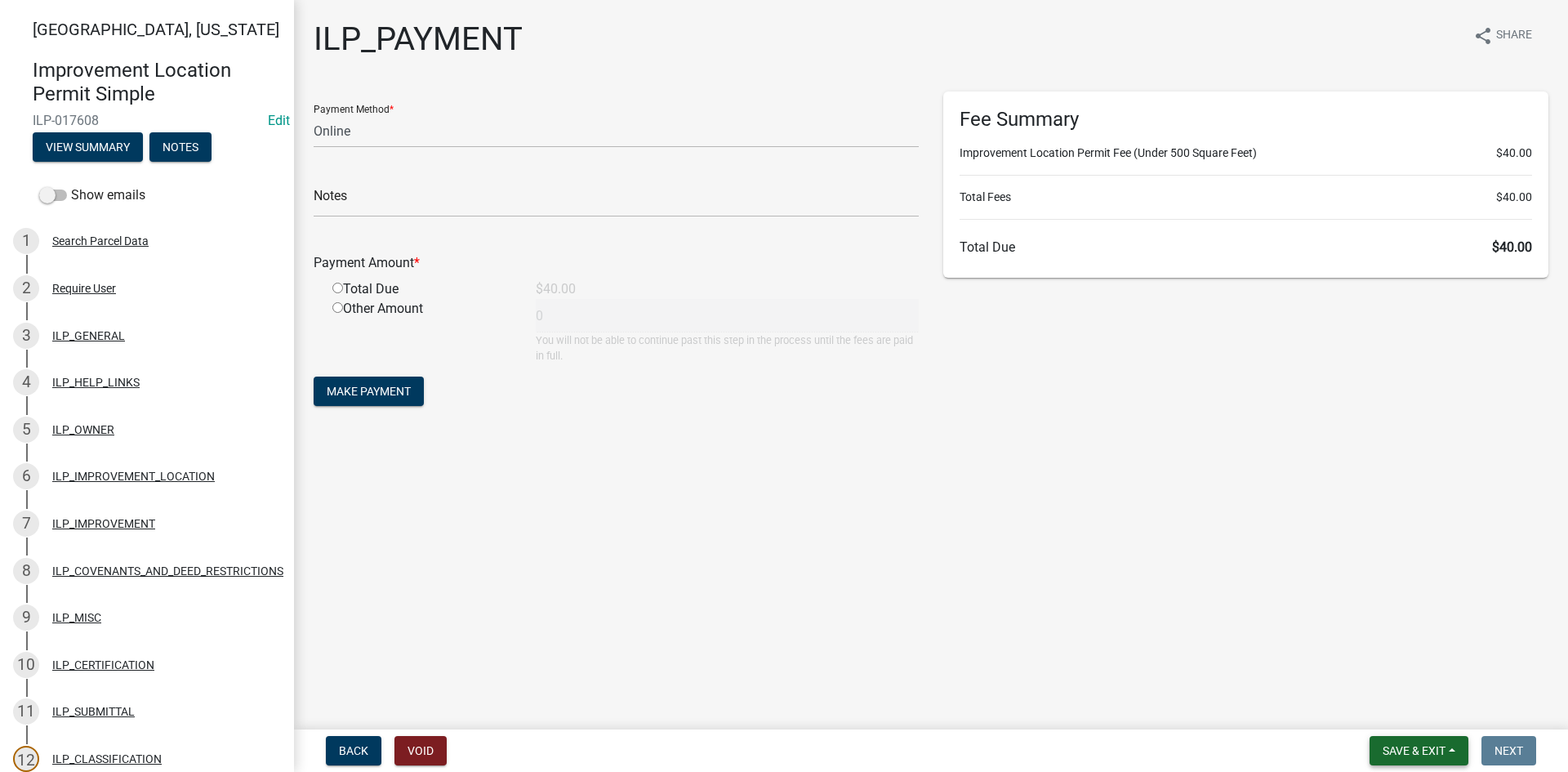
click at [1432, 743] on span "Save & Exit" at bounding box center [1414, 751] width 63 height 13
click at [1400, 711] on button "Save & Exit" at bounding box center [1403, 708] width 131 height 39
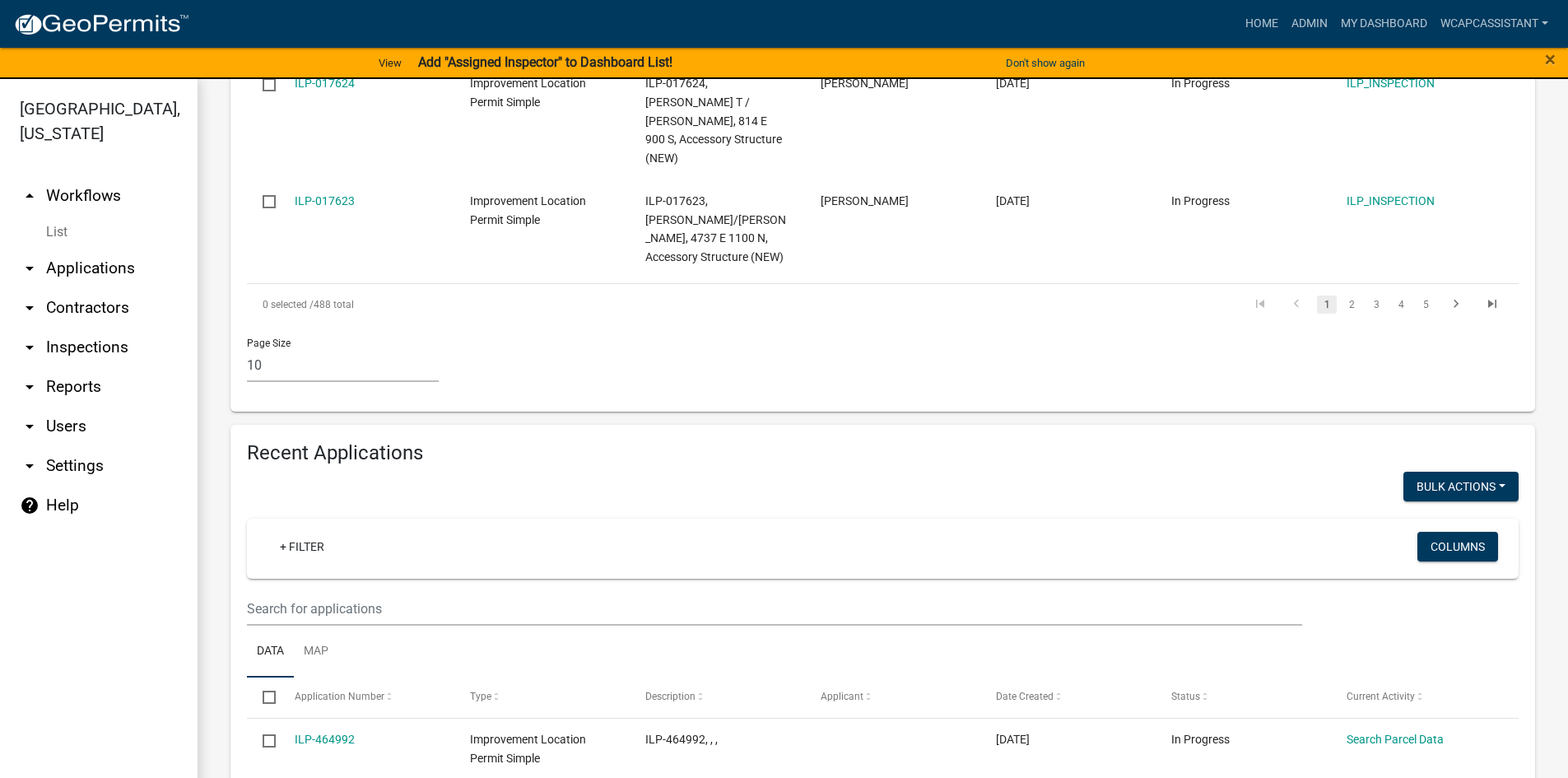
scroll to position [1317, 0]
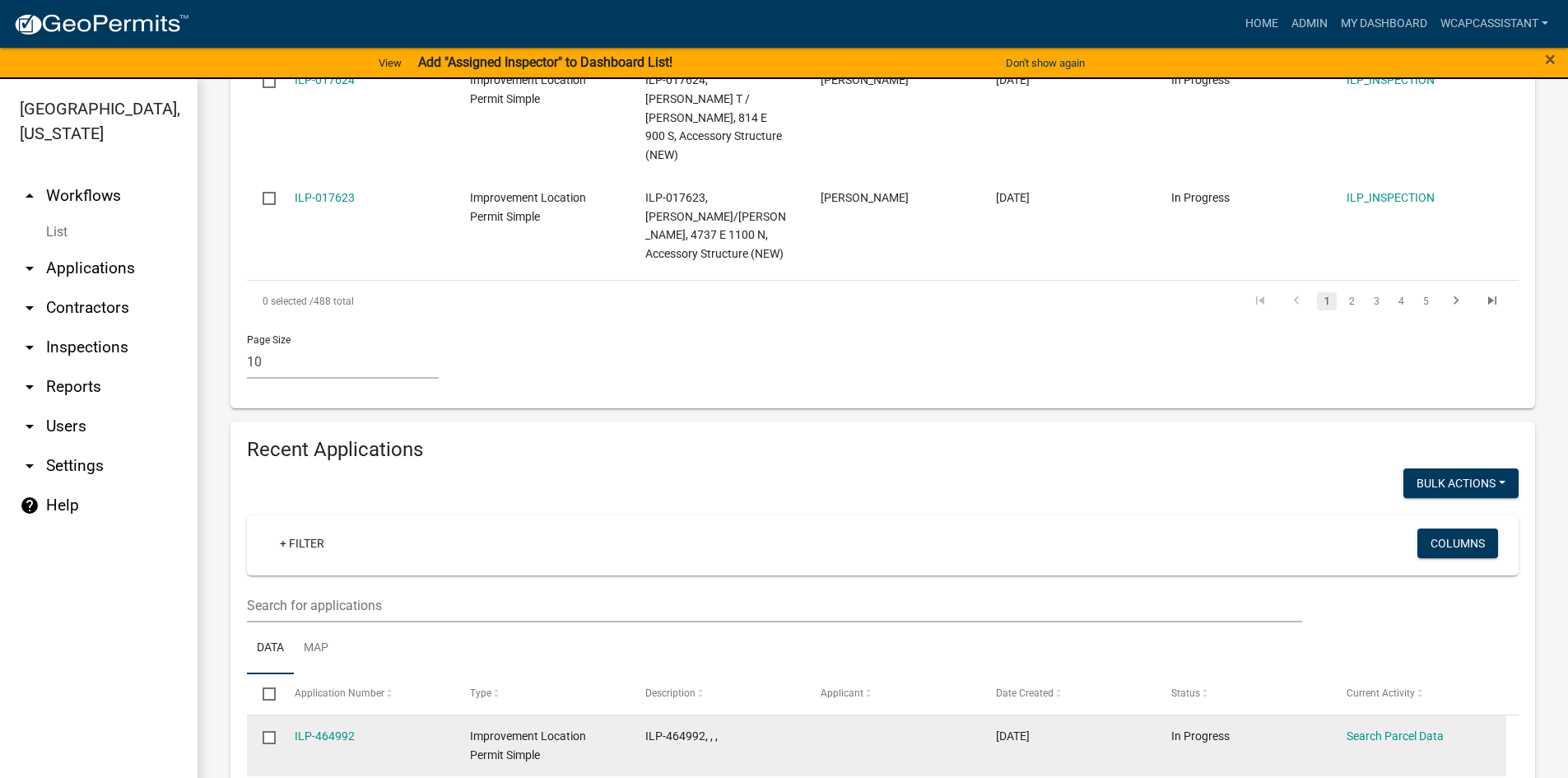
click at [273, 731] on input "checkbox" at bounding box center [268, 736] width 11 height 11
checkbox input "true"
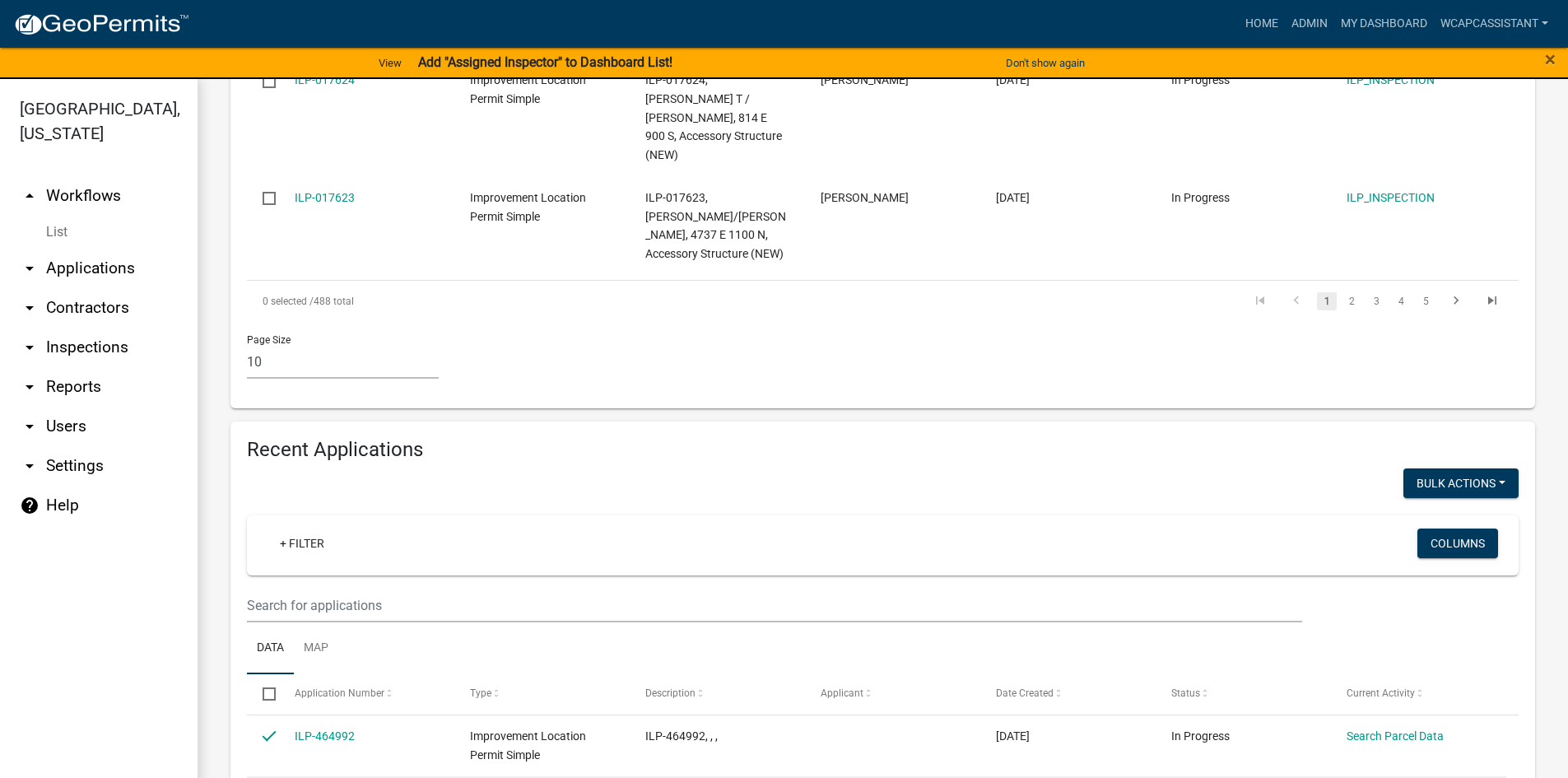
checkbox input "true"
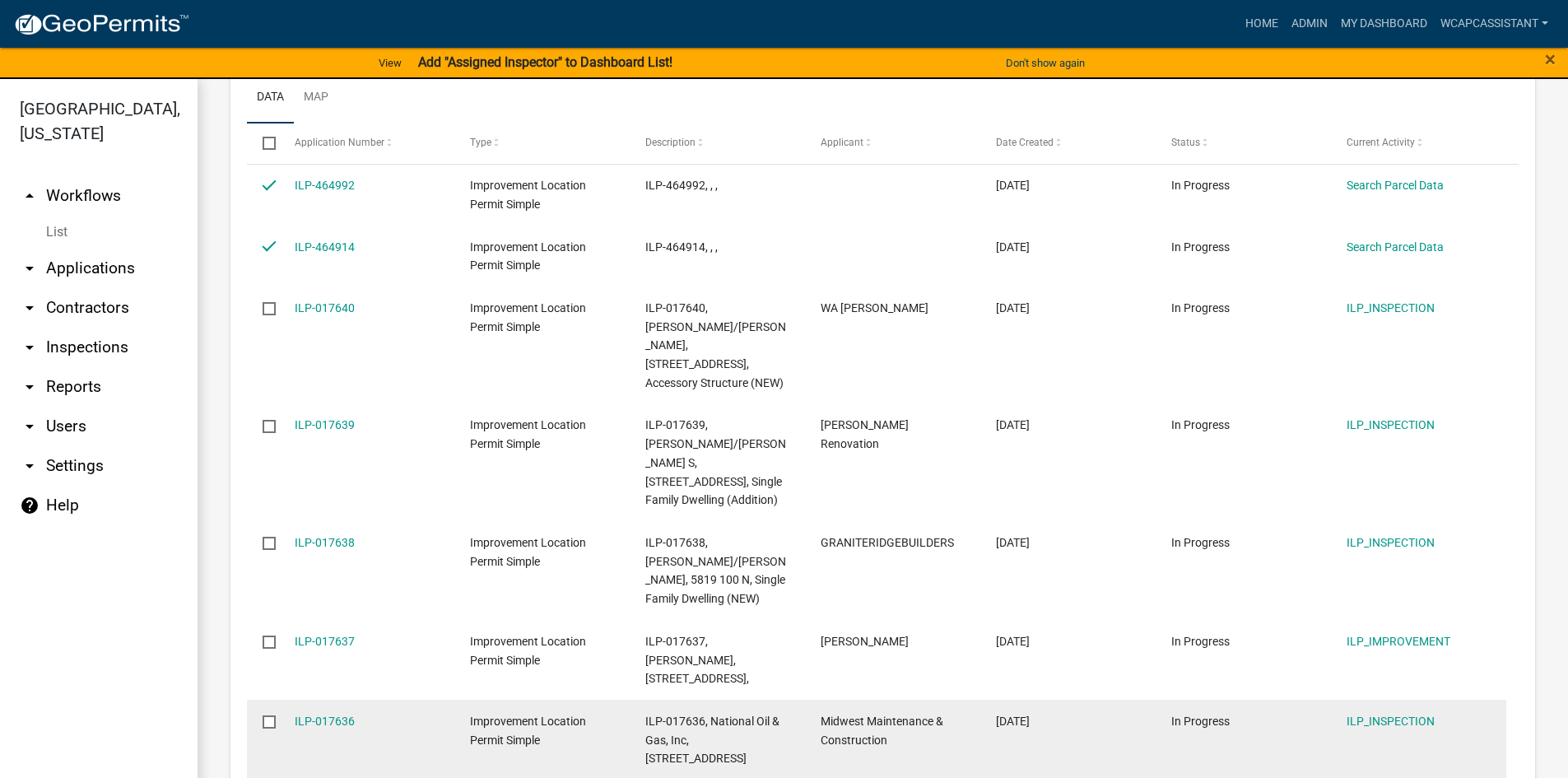
scroll to position [1894, 0]
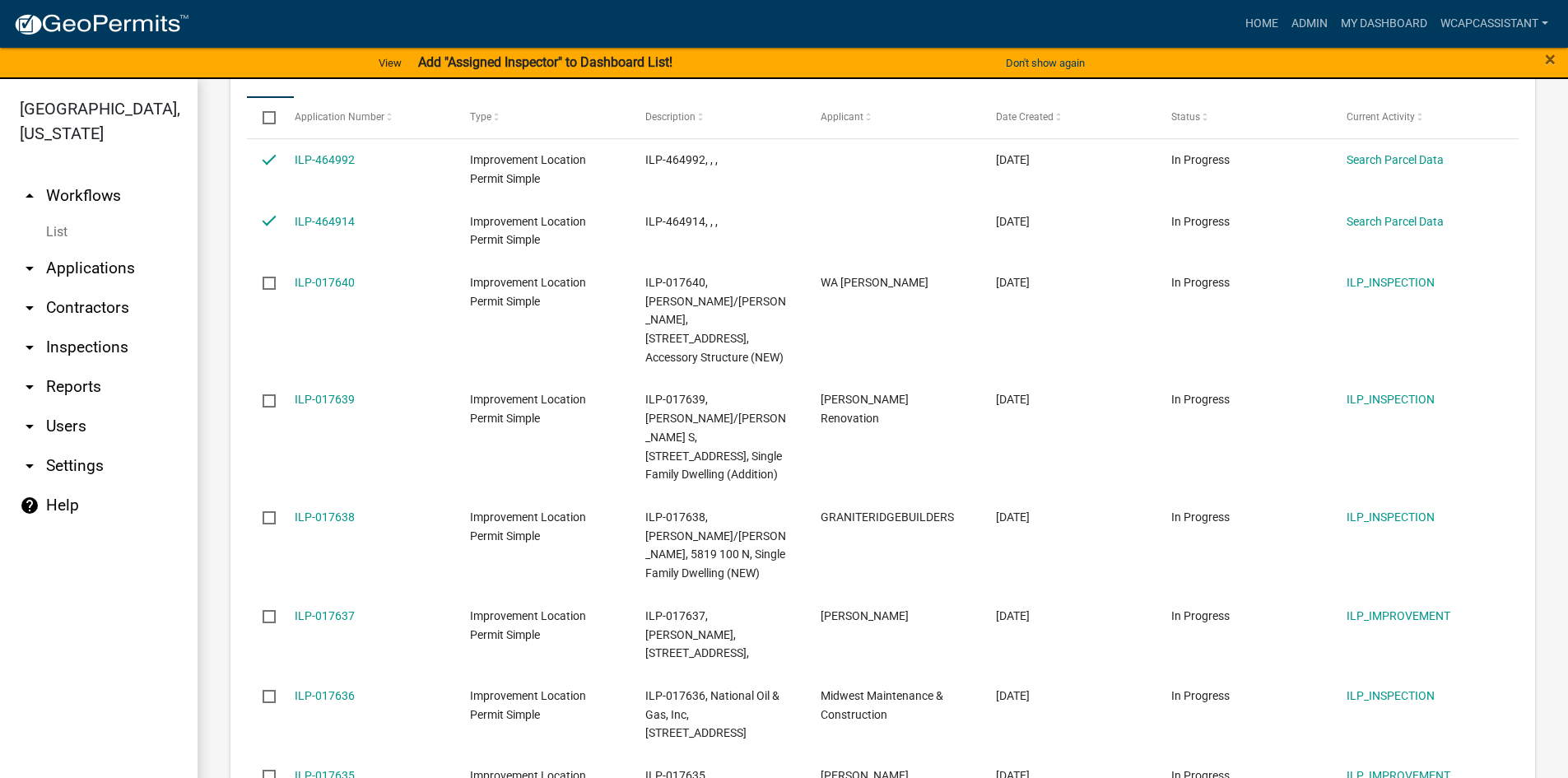
checkbox input "true"
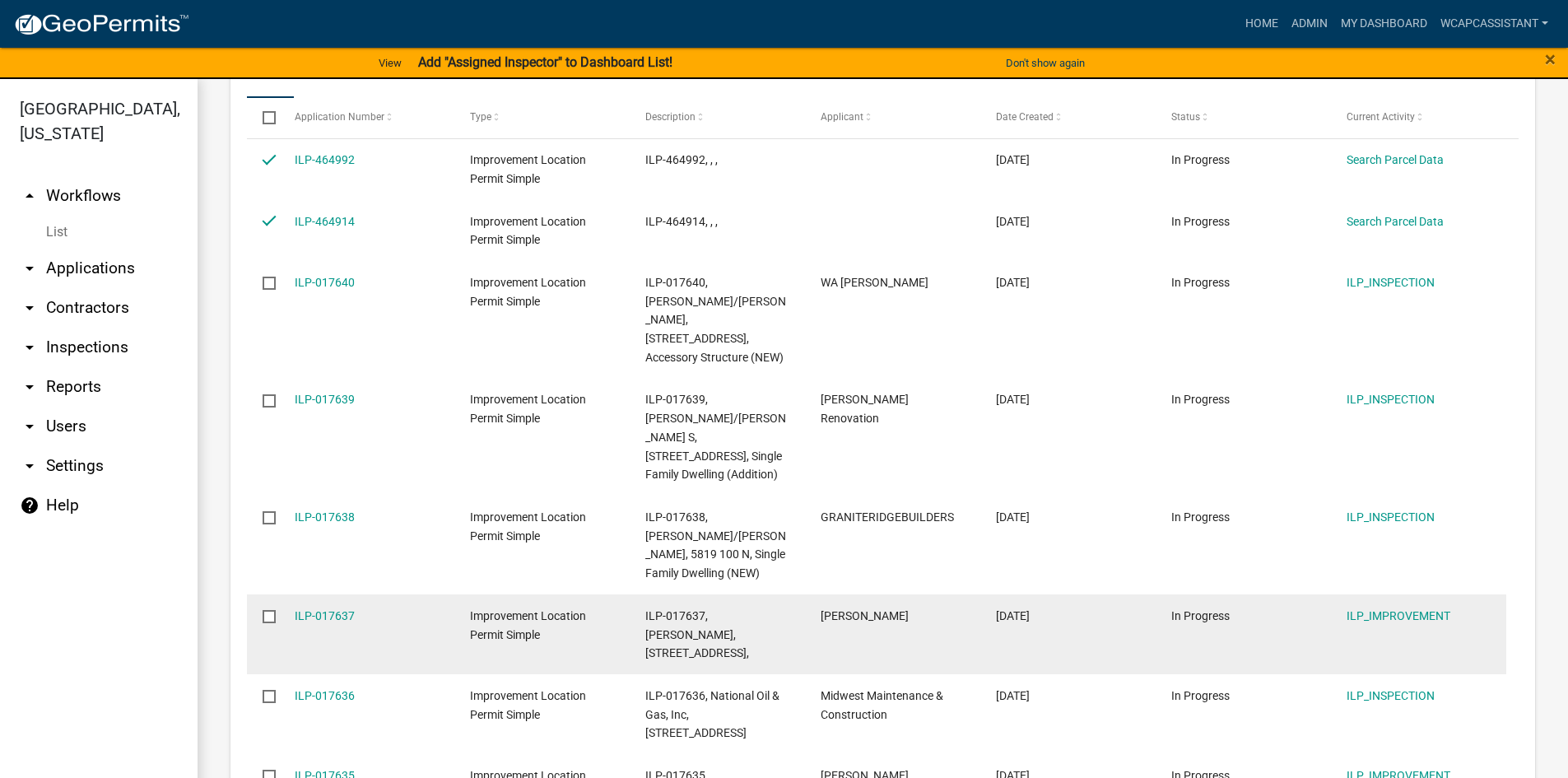
click at [272, 610] on input "checkbox" at bounding box center [268, 616] width 11 height 11
checkbox input "true"
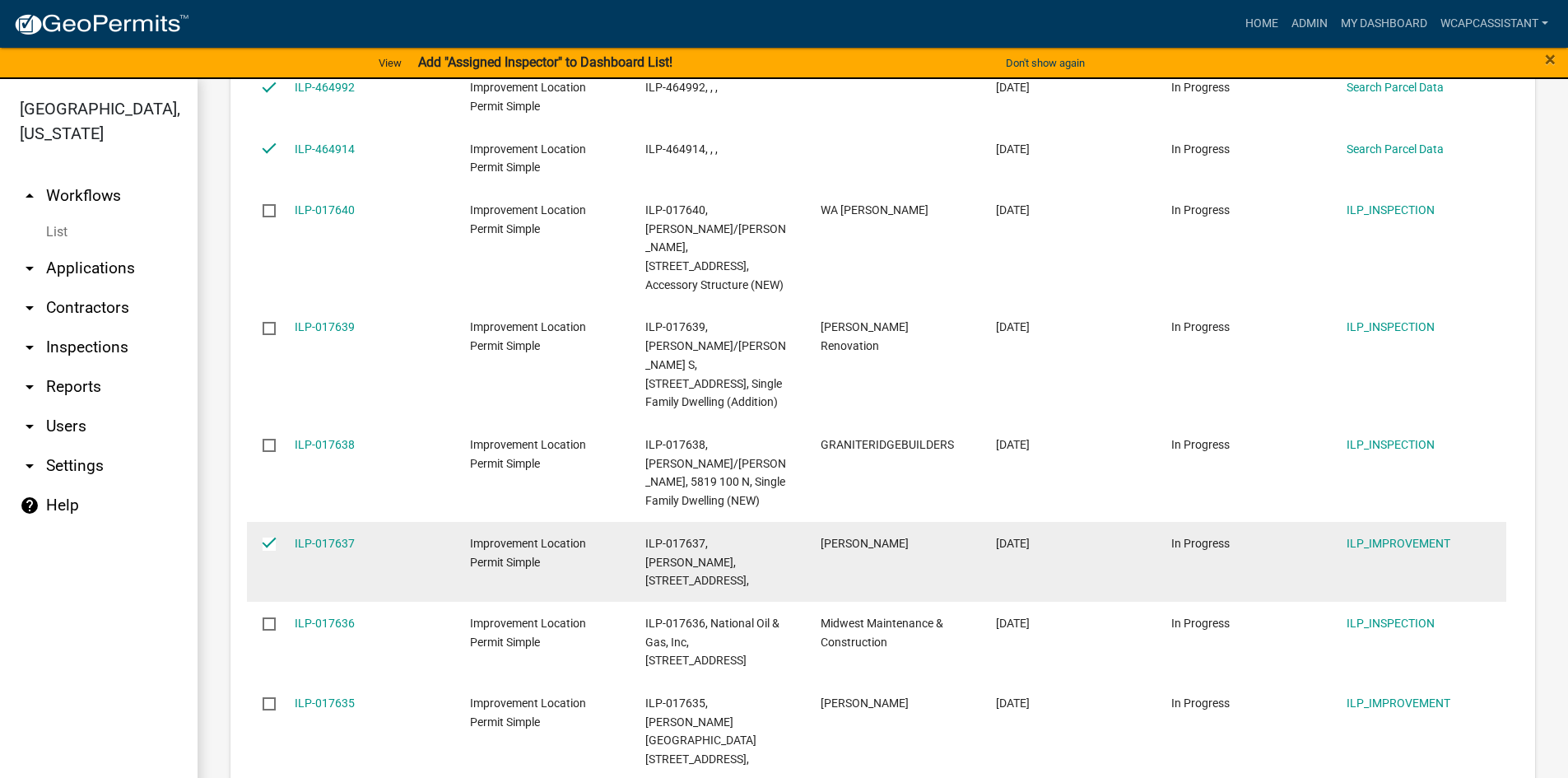
scroll to position [1994, 0]
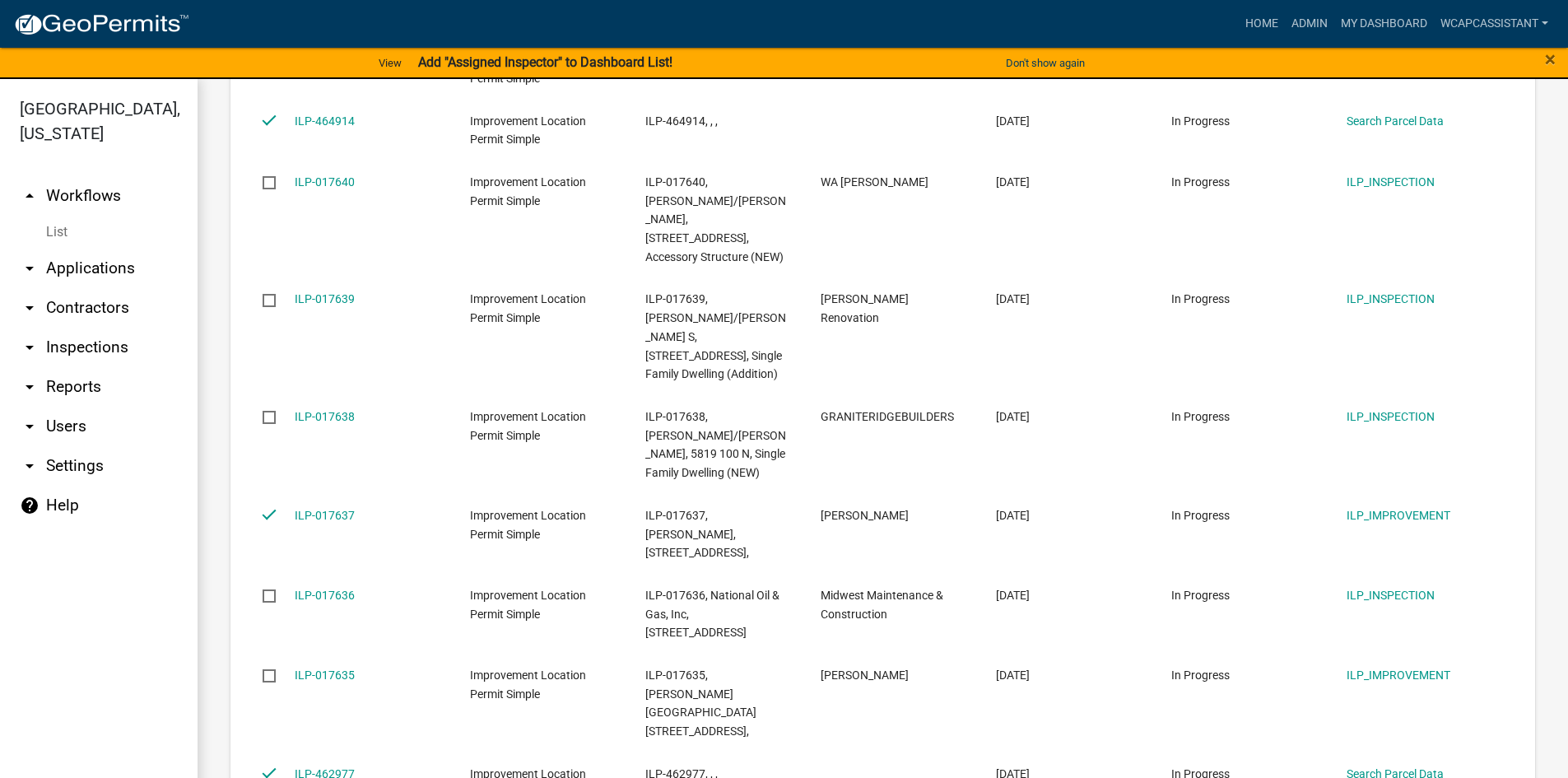
checkbox input "false"
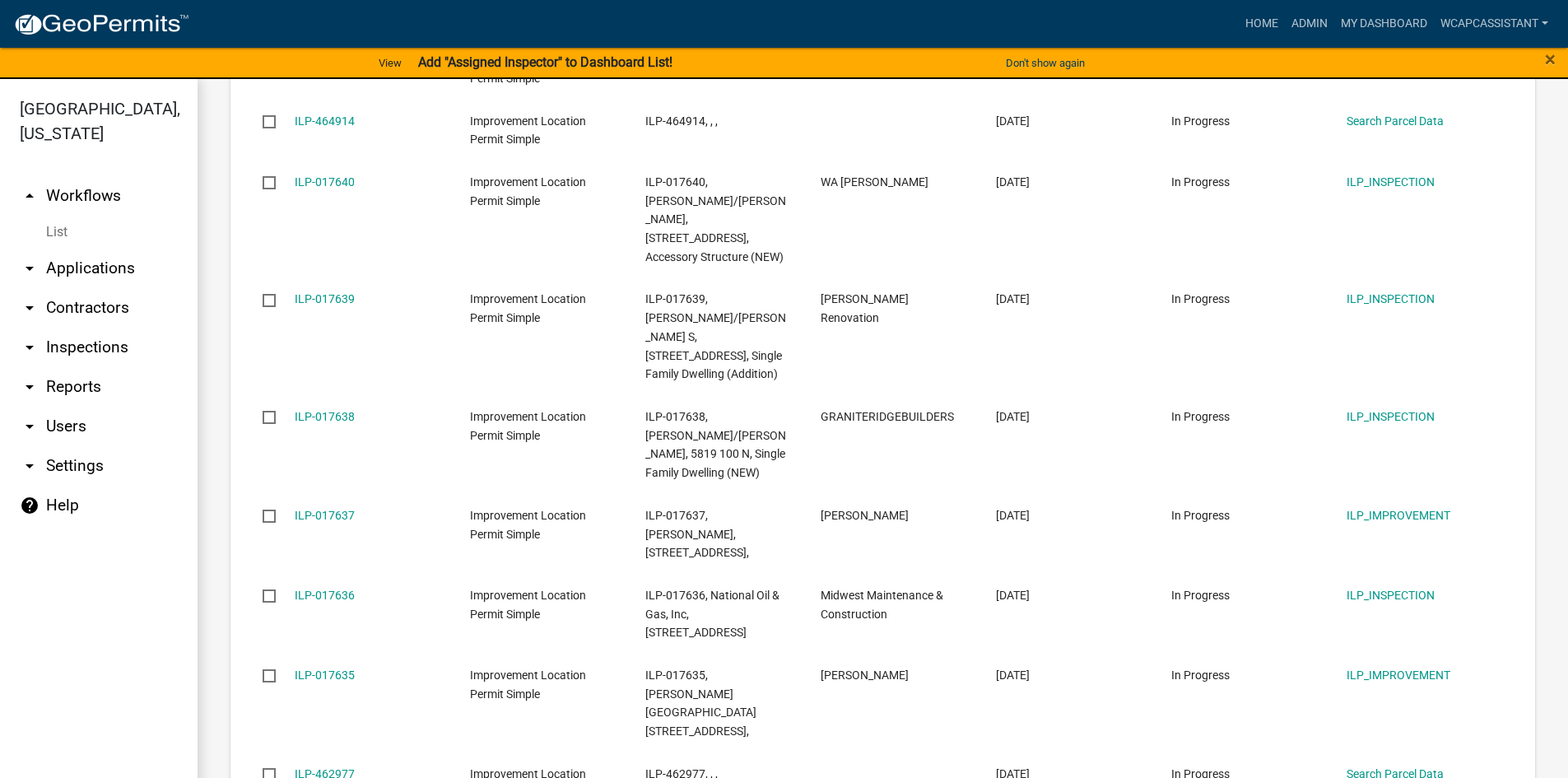
scroll to position [2031, 0]
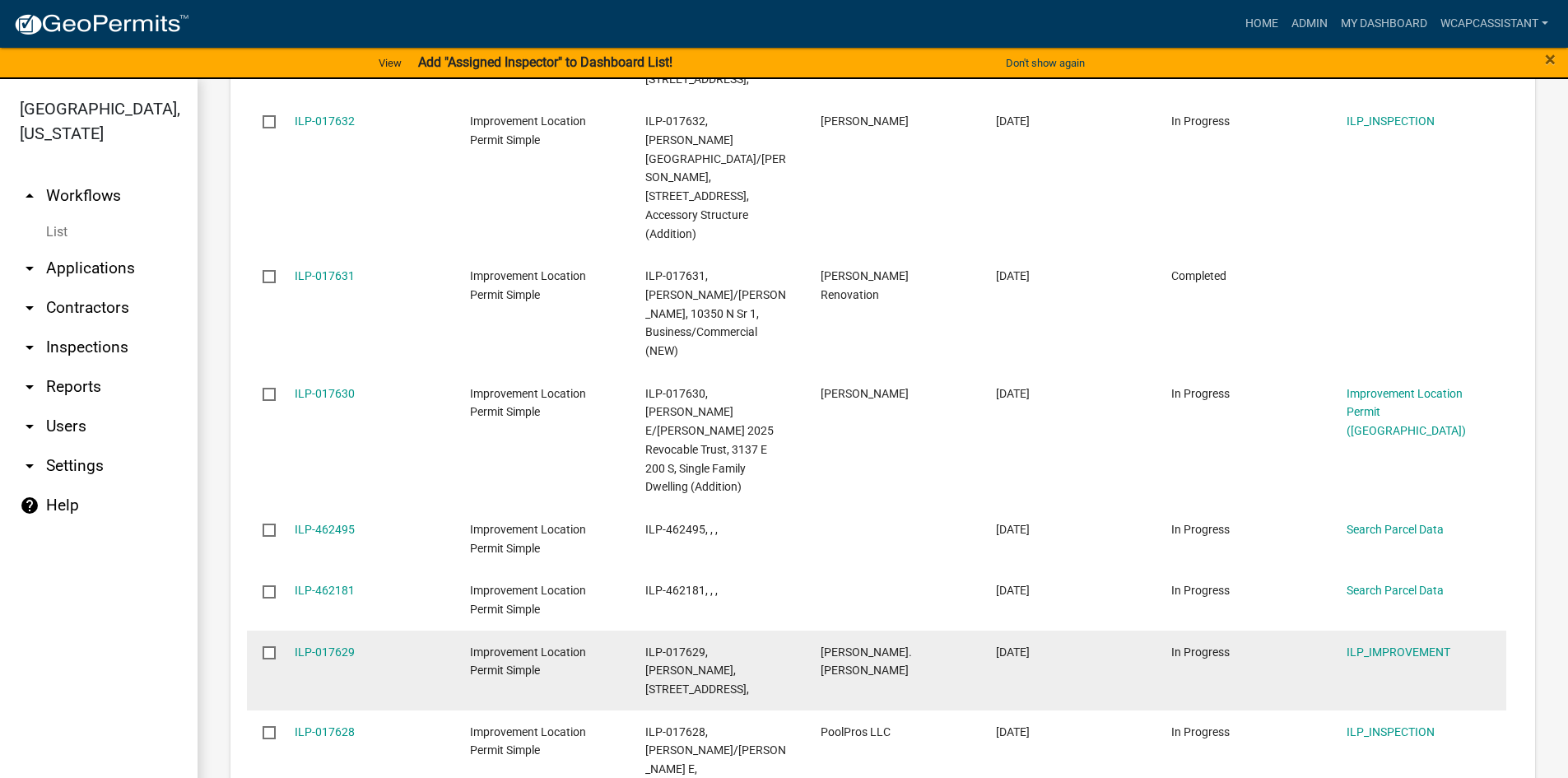
click at [272, 646] on input "checkbox" at bounding box center [268, 652] width 11 height 11
checkbox input "true"
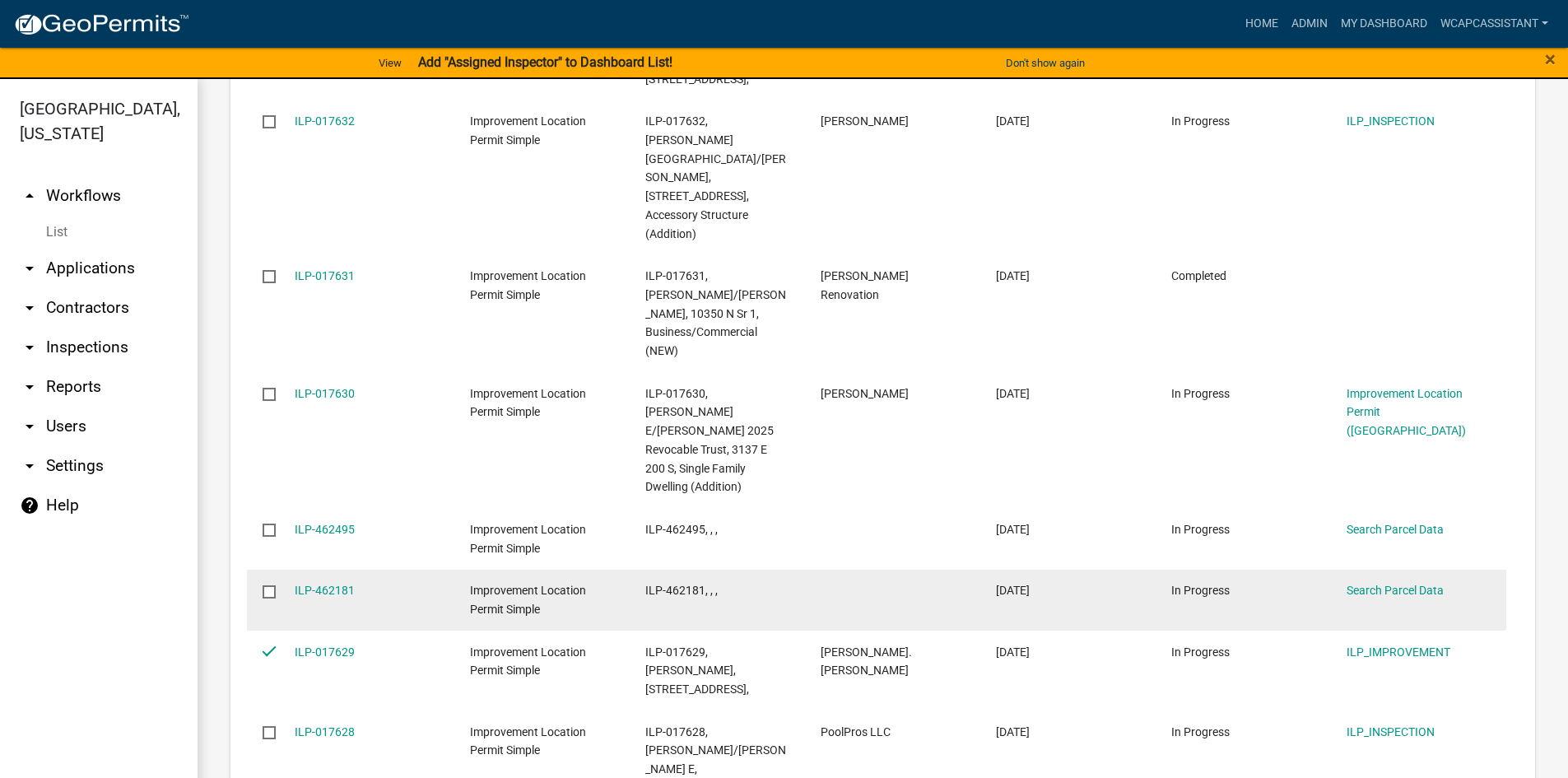
click at [272, 585] on input "checkbox" at bounding box center [268, 590] width 11 height 11
checkbox input "true"
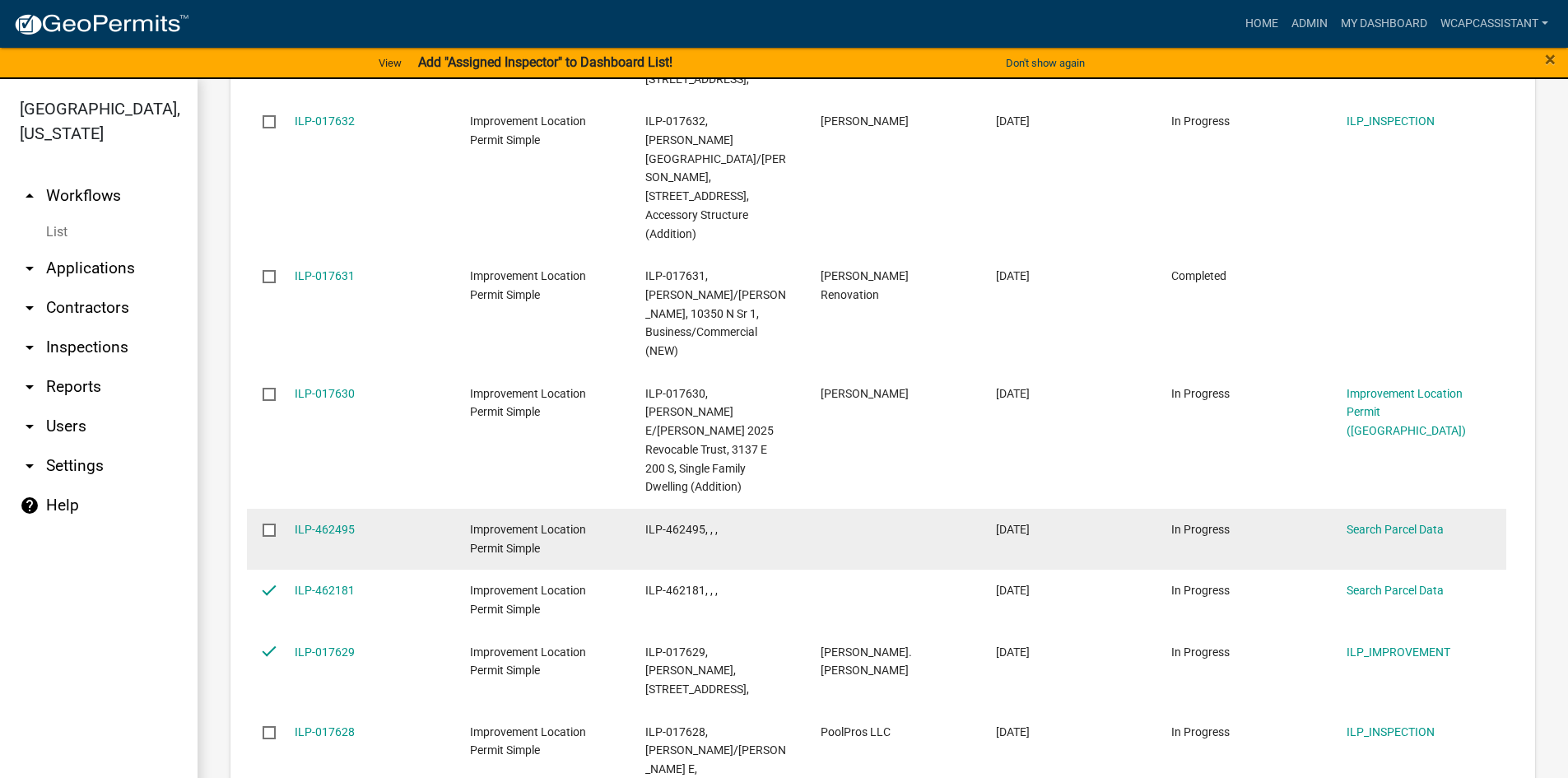
click at [268, 523] on input "checkbox" at bounding box center [268, 529] width 11 height 11
checkbox input "true"
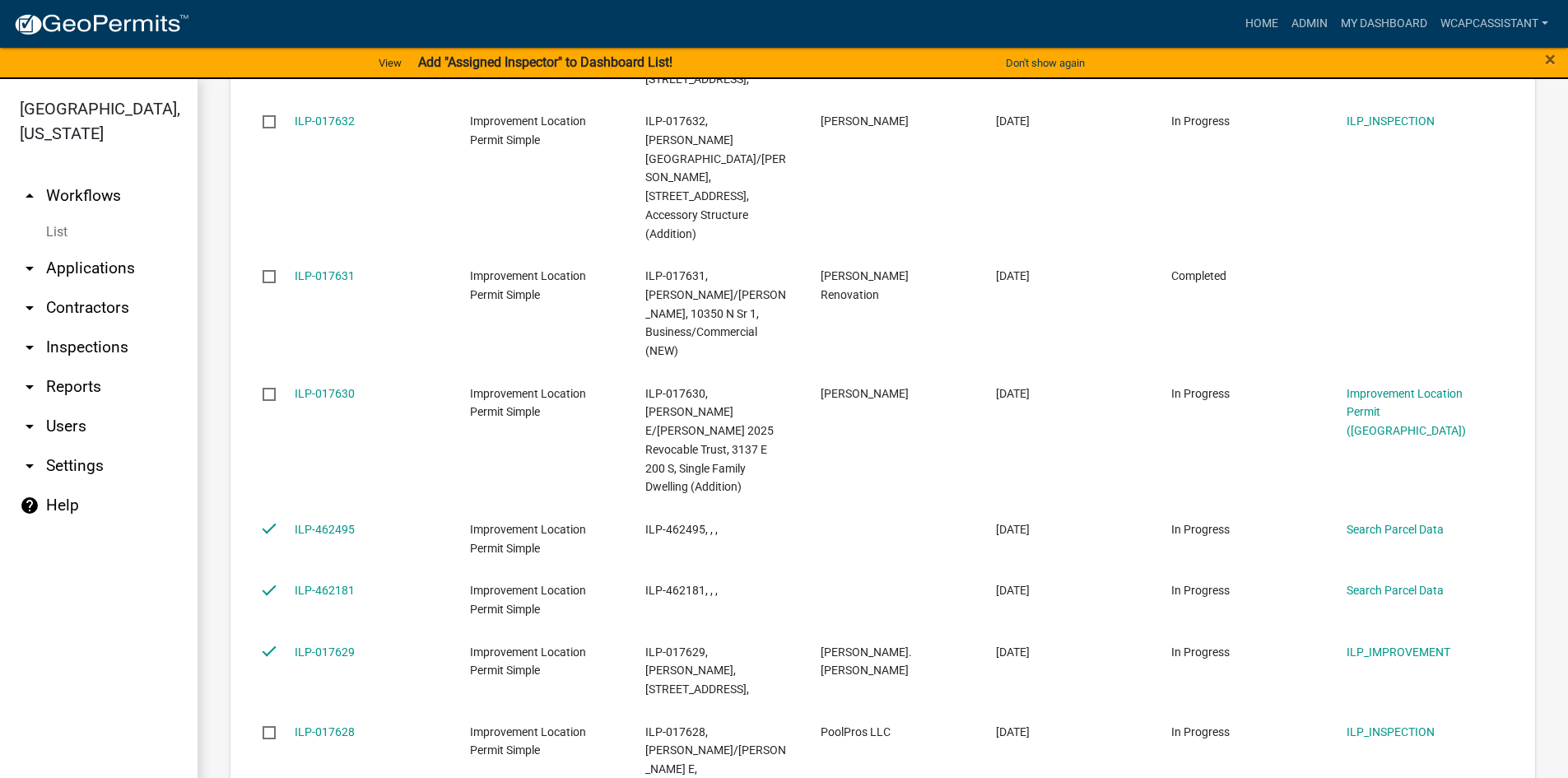
checkbox input "false"
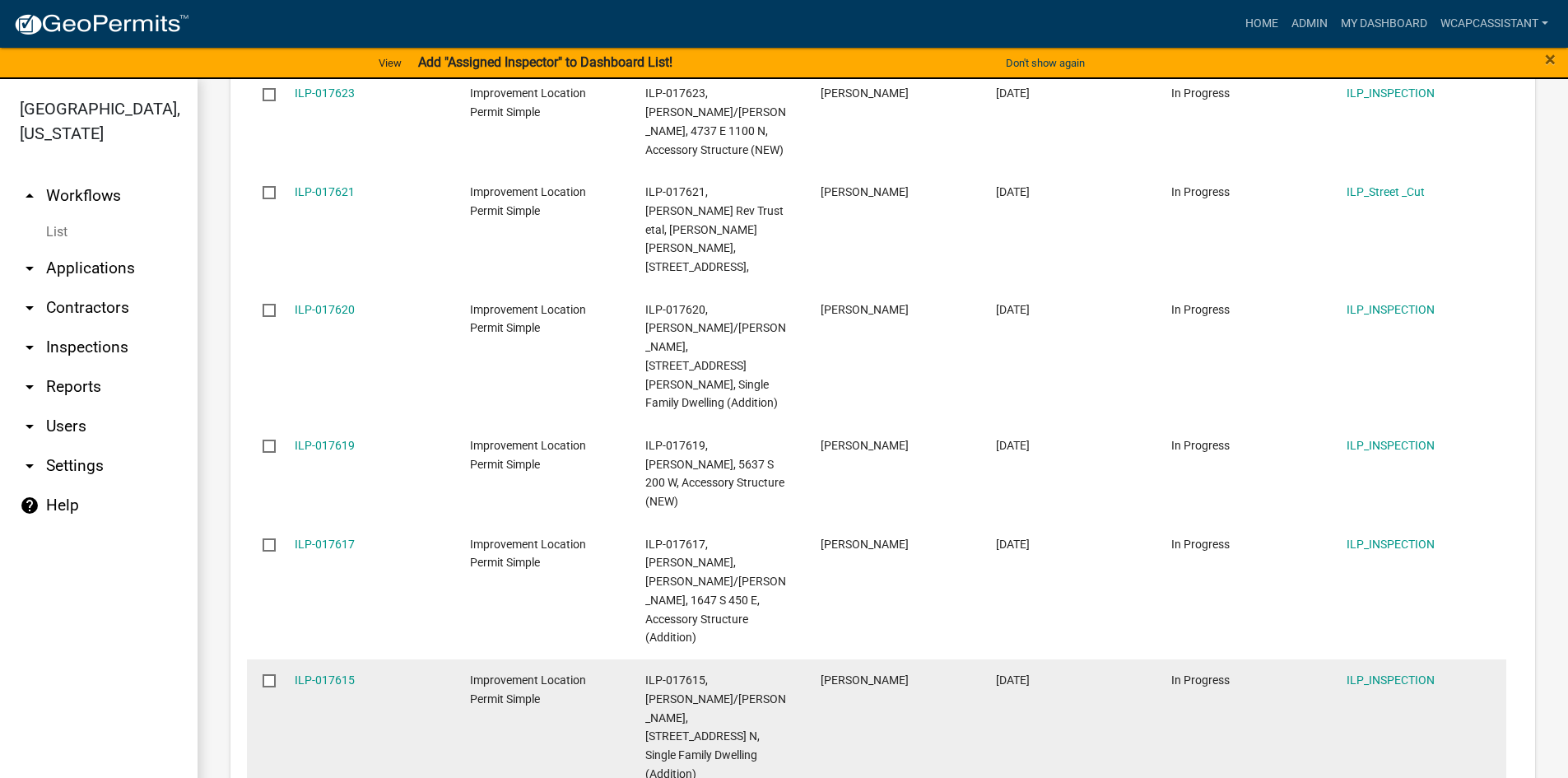
scroll to position [1568, 0]
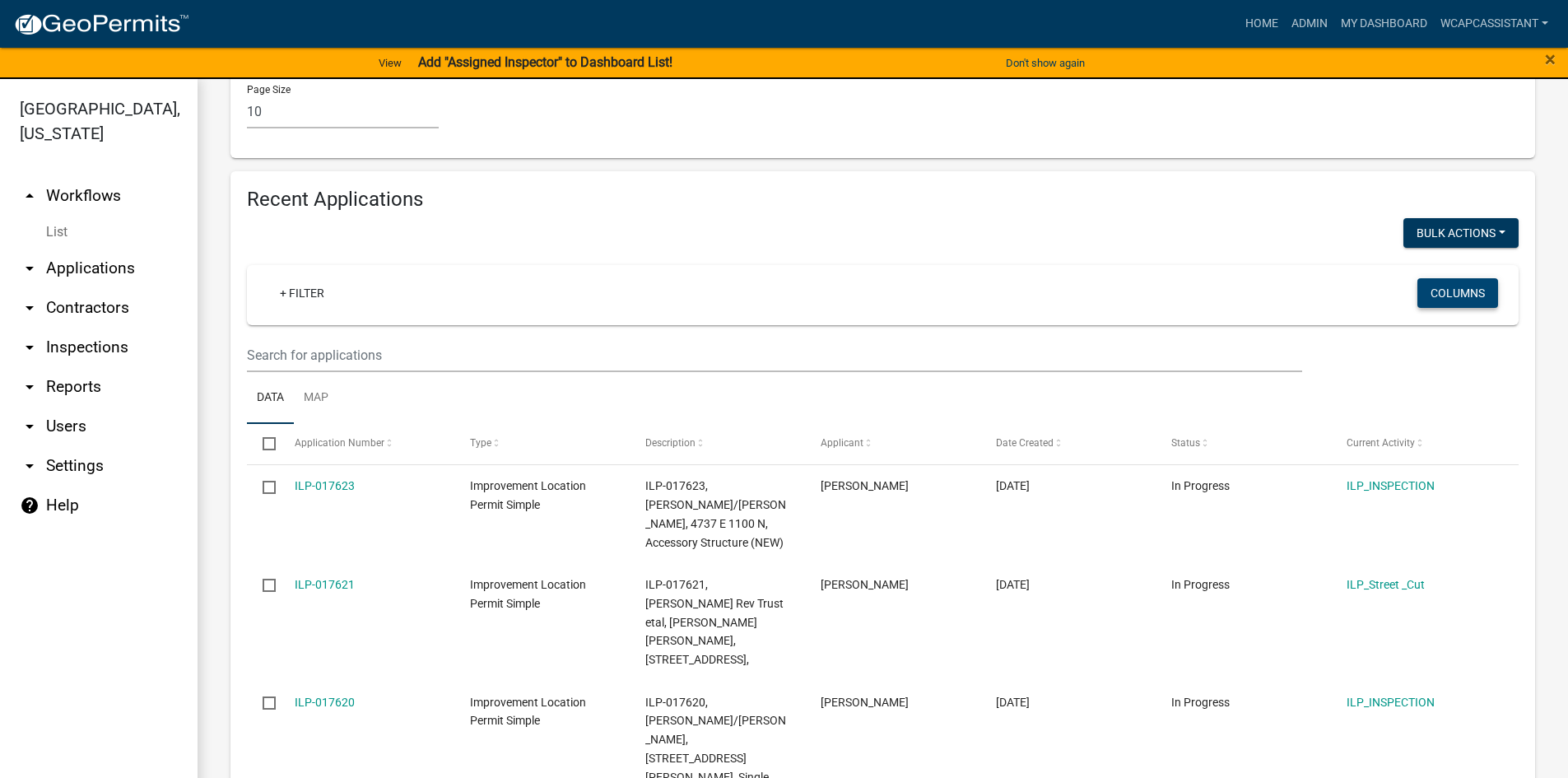
click at [1460, 278] on button "Columns" at bounding box center [1457, 292] width 80 height 30
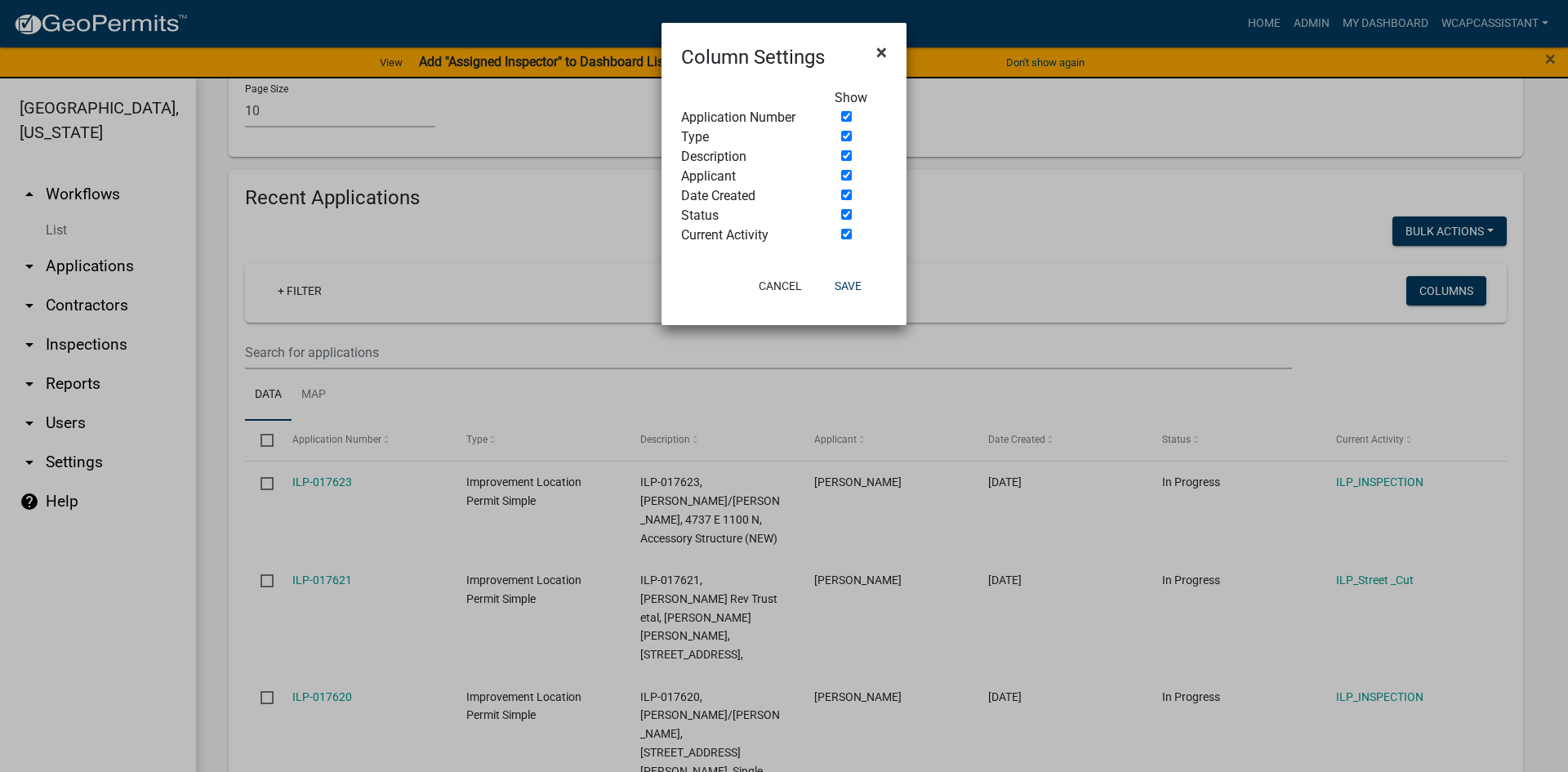
click at [886, 56] on span "×" at bounding box center [882, 53] width 11 height 23
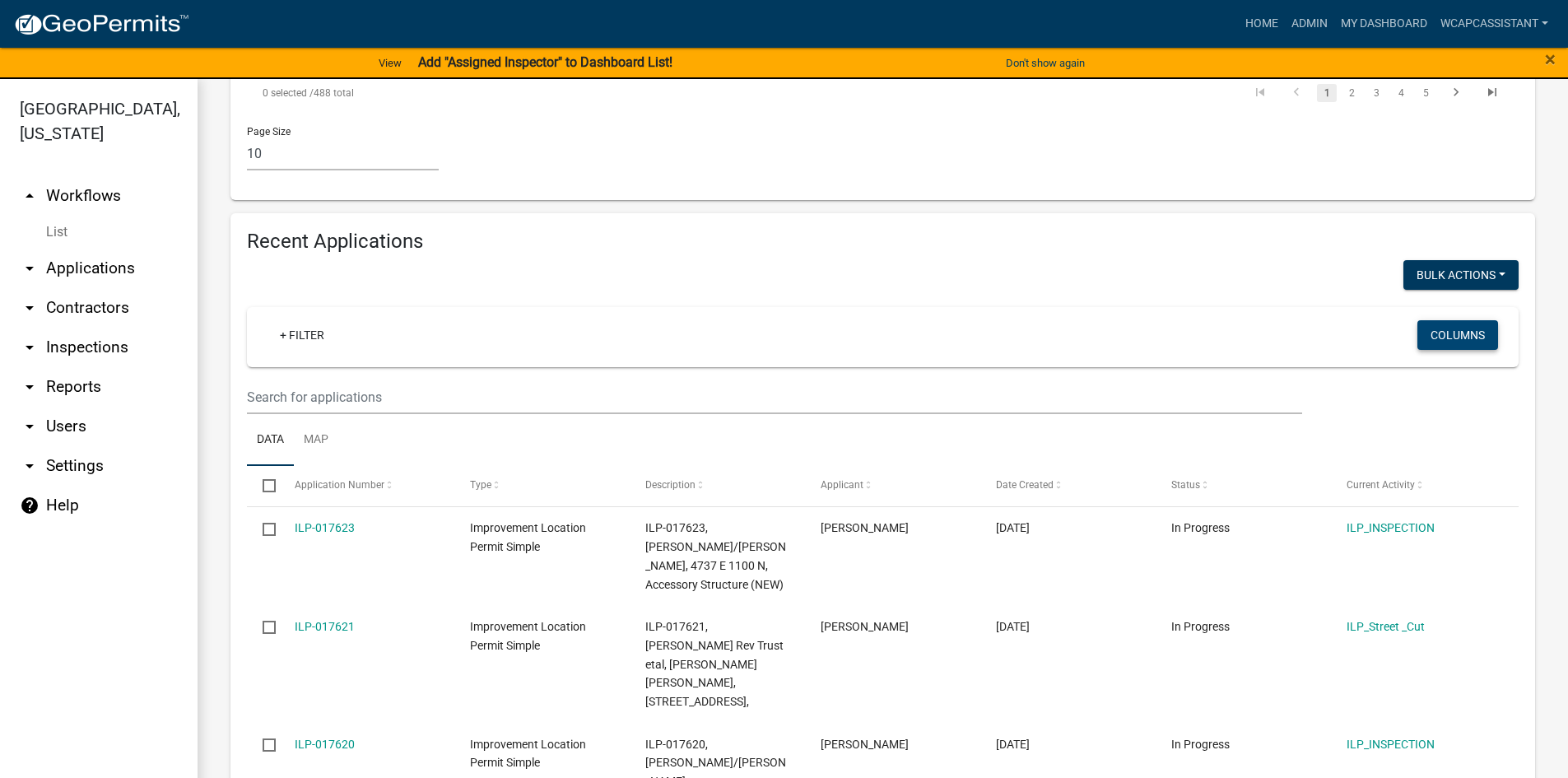
scroll to position [1485, 0]
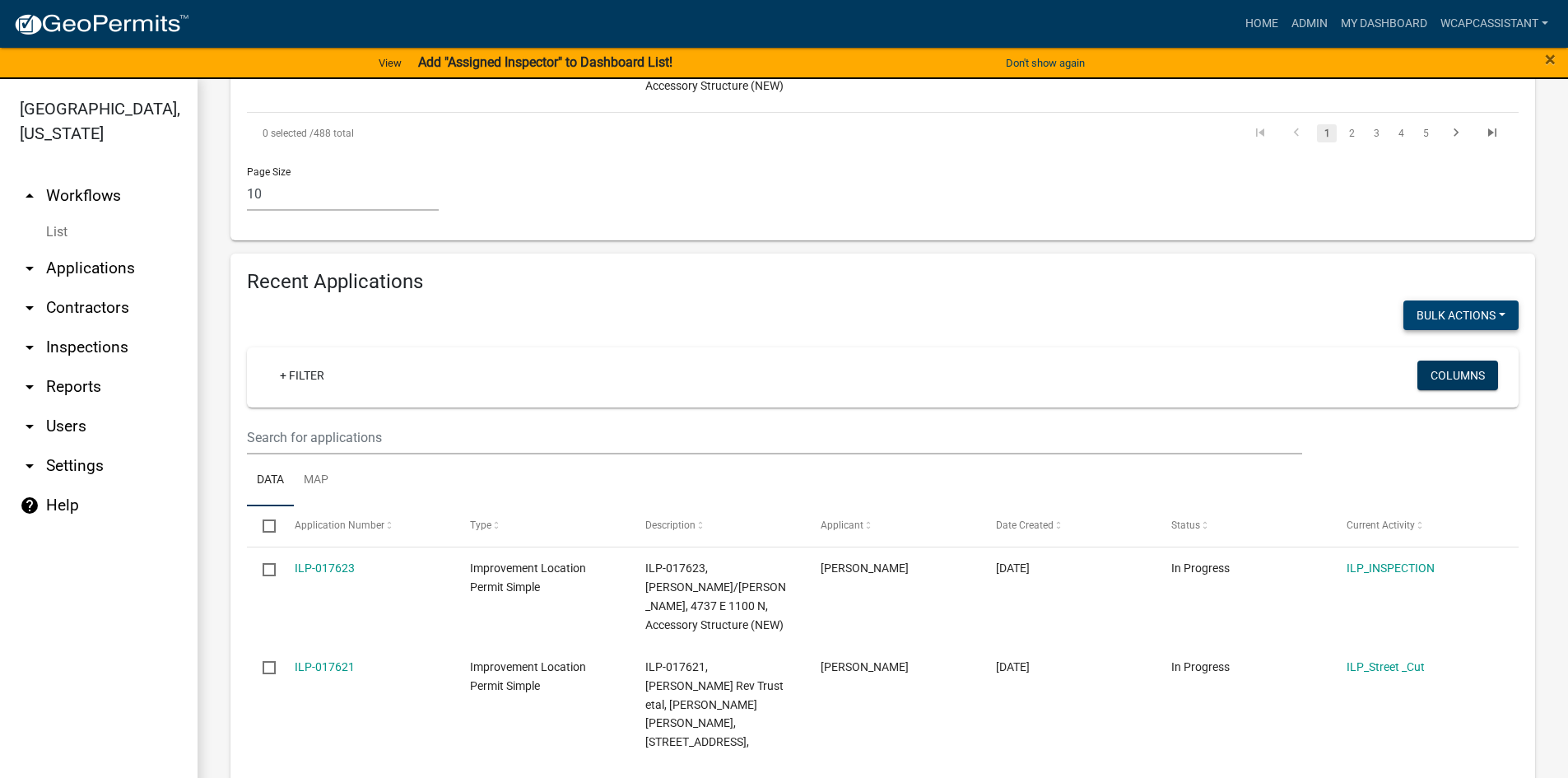
click at [1407, 338] on button "Void" at bounding box center [1453, 358] width 132 height 40
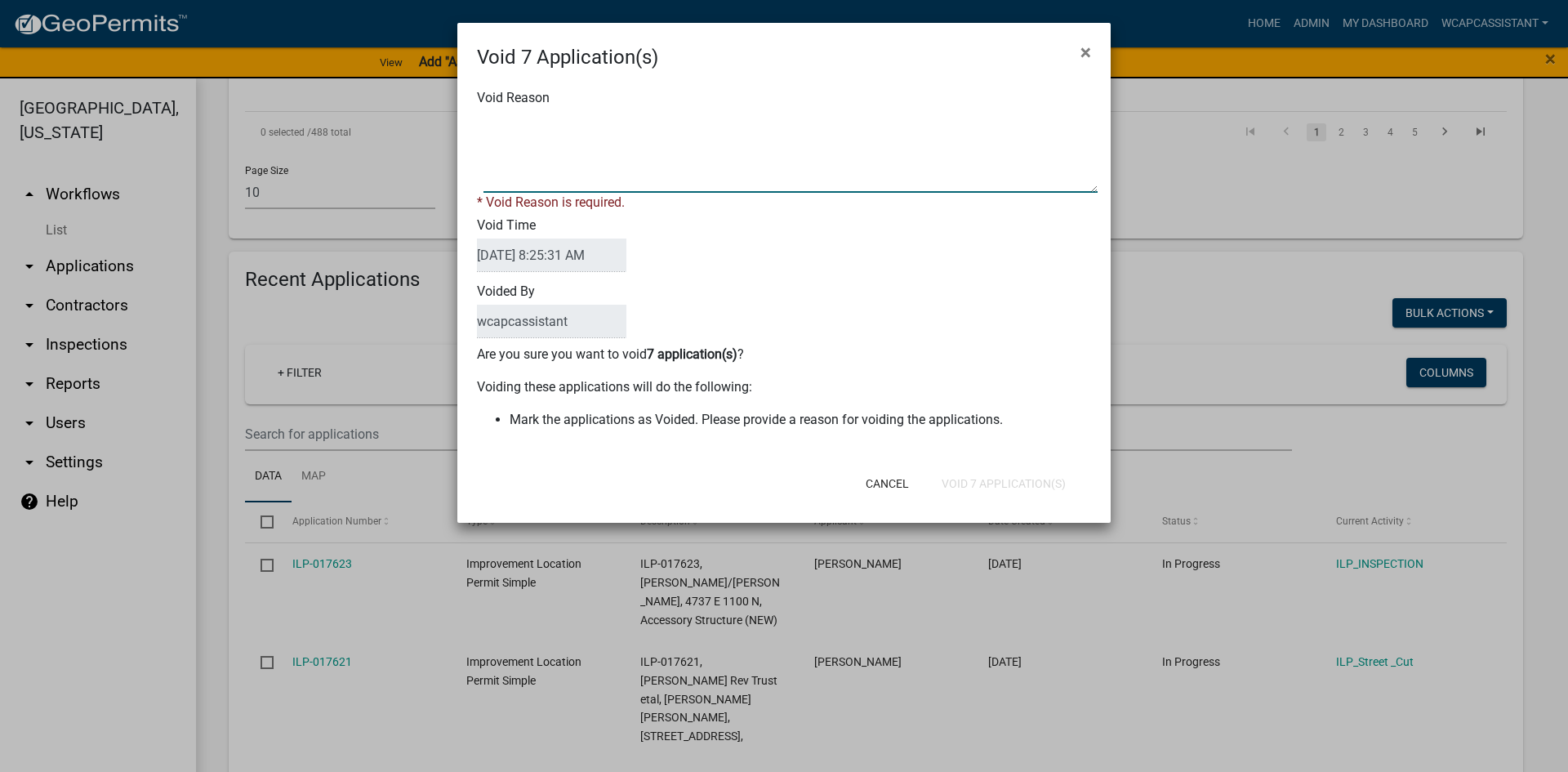
click at [570, 176] on textarea "Void Reason" at bounding box center [791, 151] width 614 height 81
type textarea "Permitting process not completed. Please reapply when you are ready to proceed …"
click at [1032, 492] on div "Void 7 Application(s) × Void Reason * Void Reason is required. Void Time [DATE]…" at bounding box center [784, 273] width 654 height 500
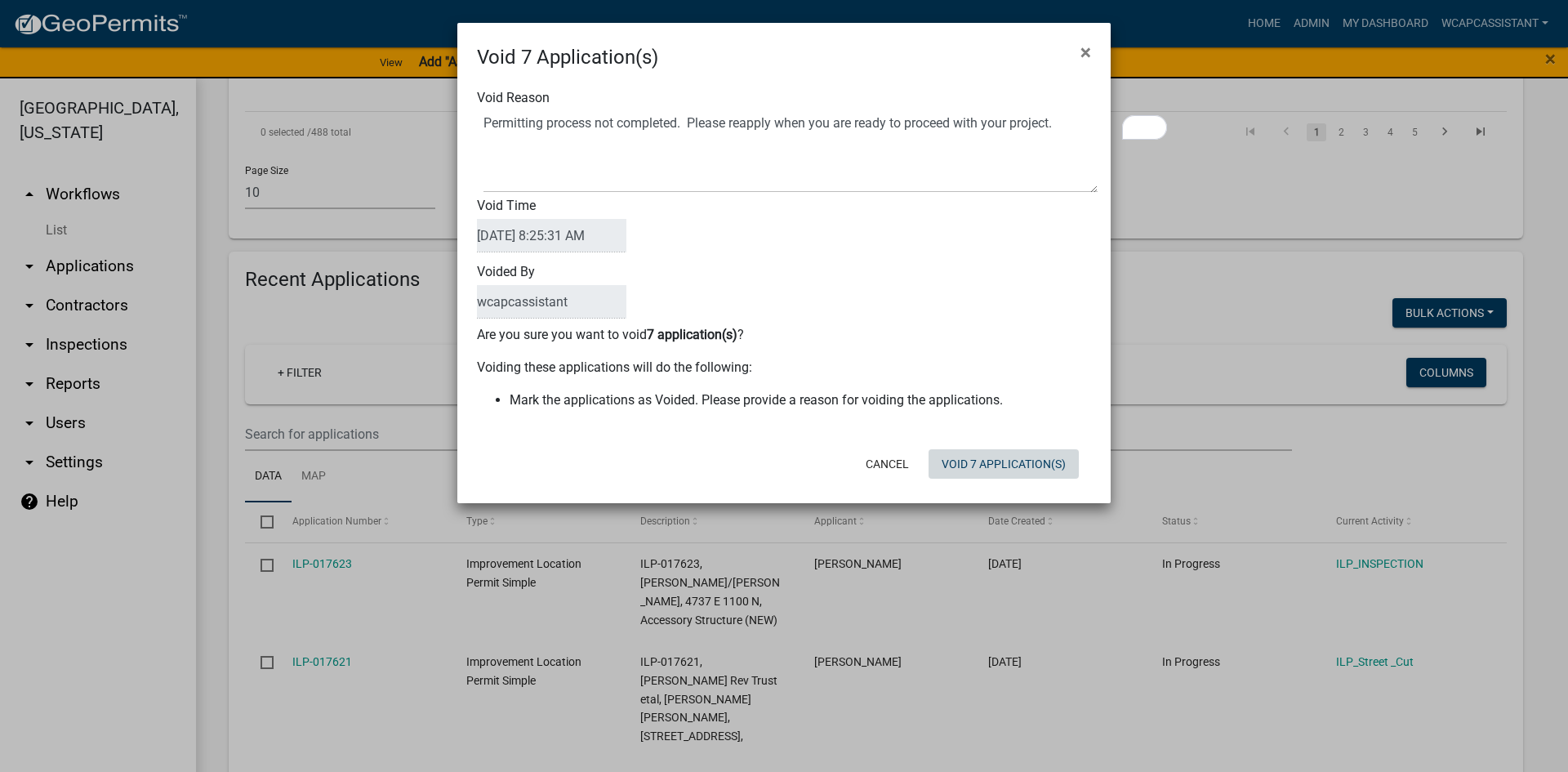
click at [1027, 469] on button "Void 7 Application(s)" at bounding box center [1004, 464] width 150 height 30
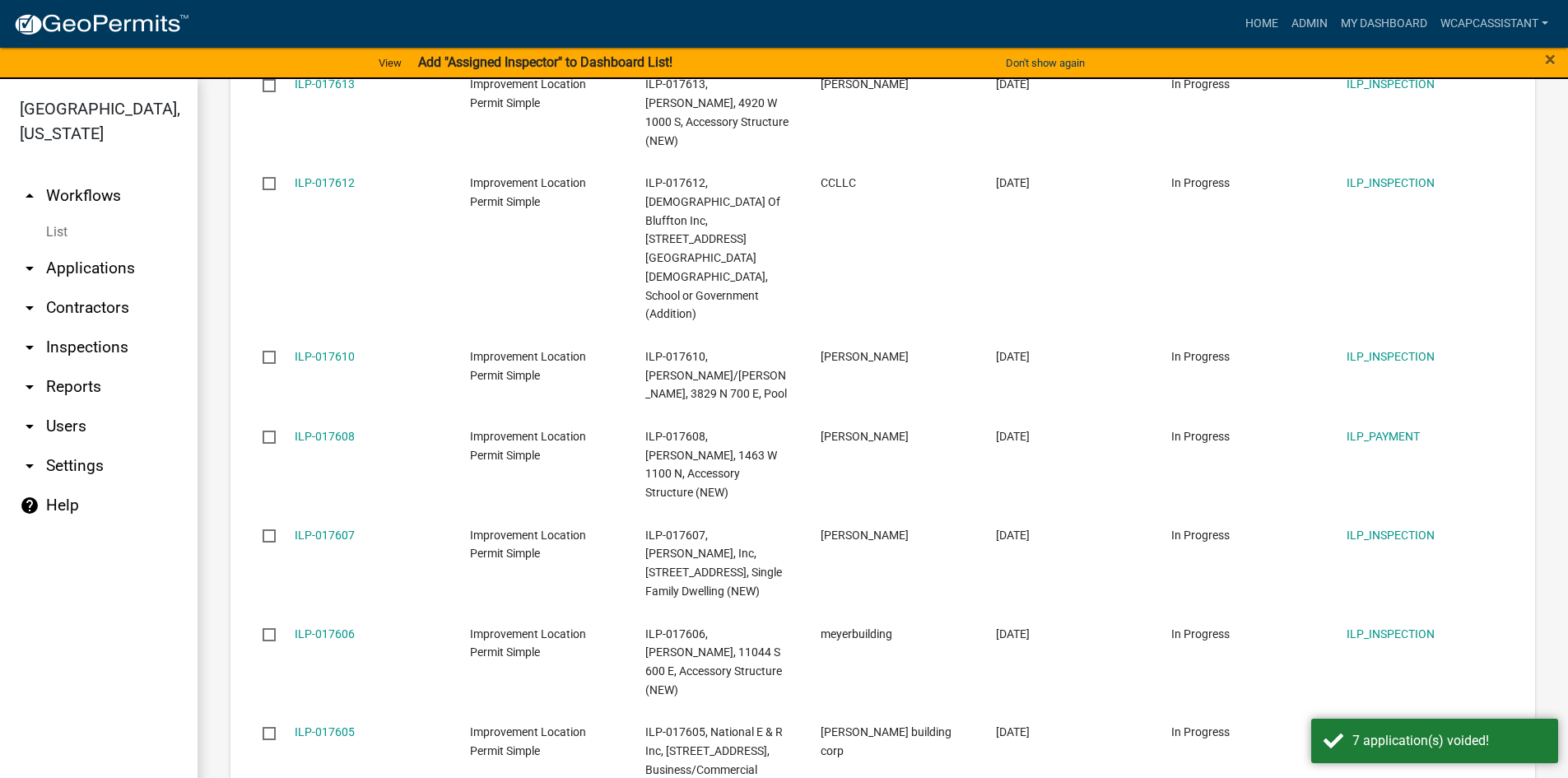
scroll to position [2125, 0]
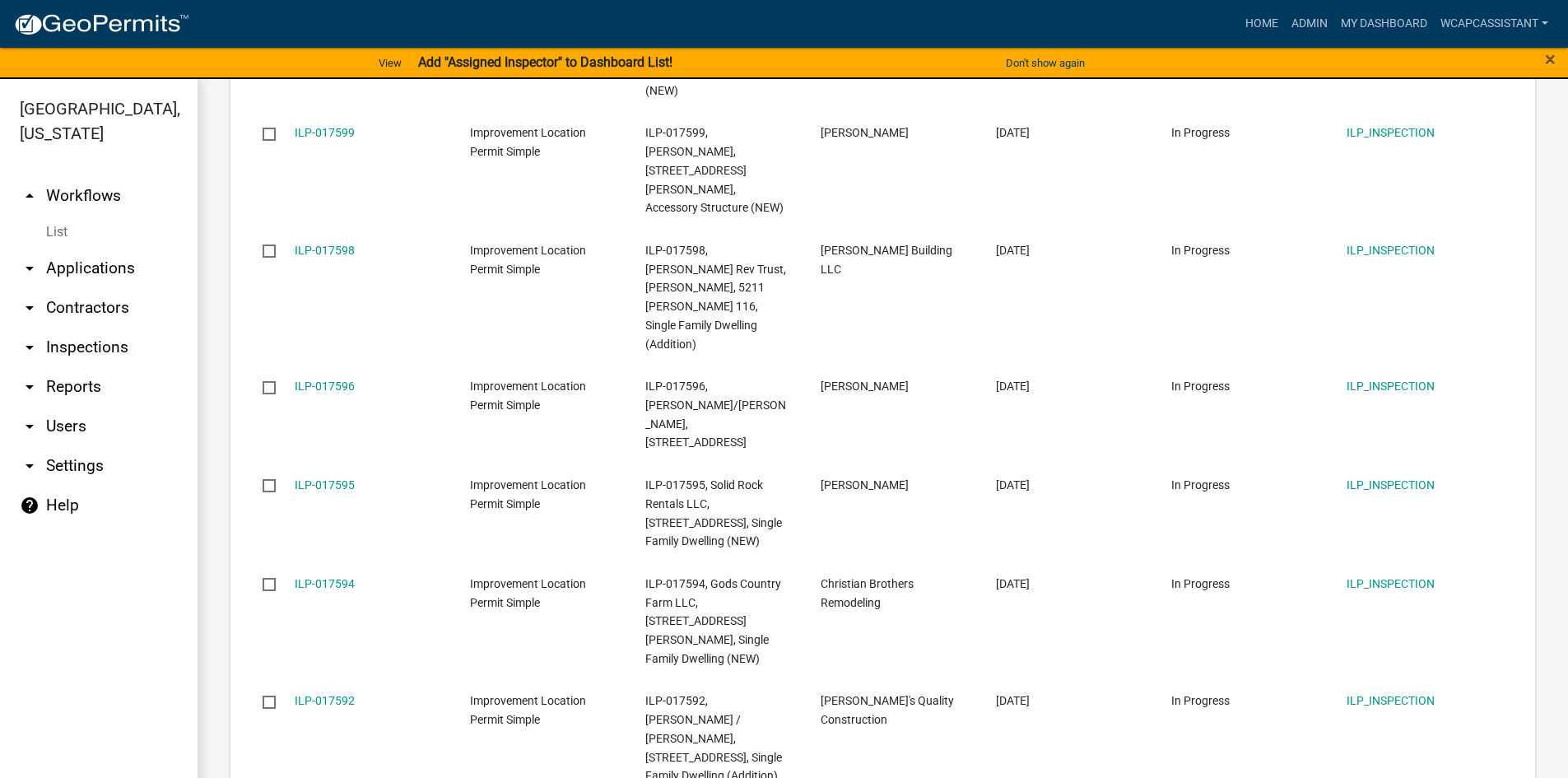
scroll to position [2163, 0]
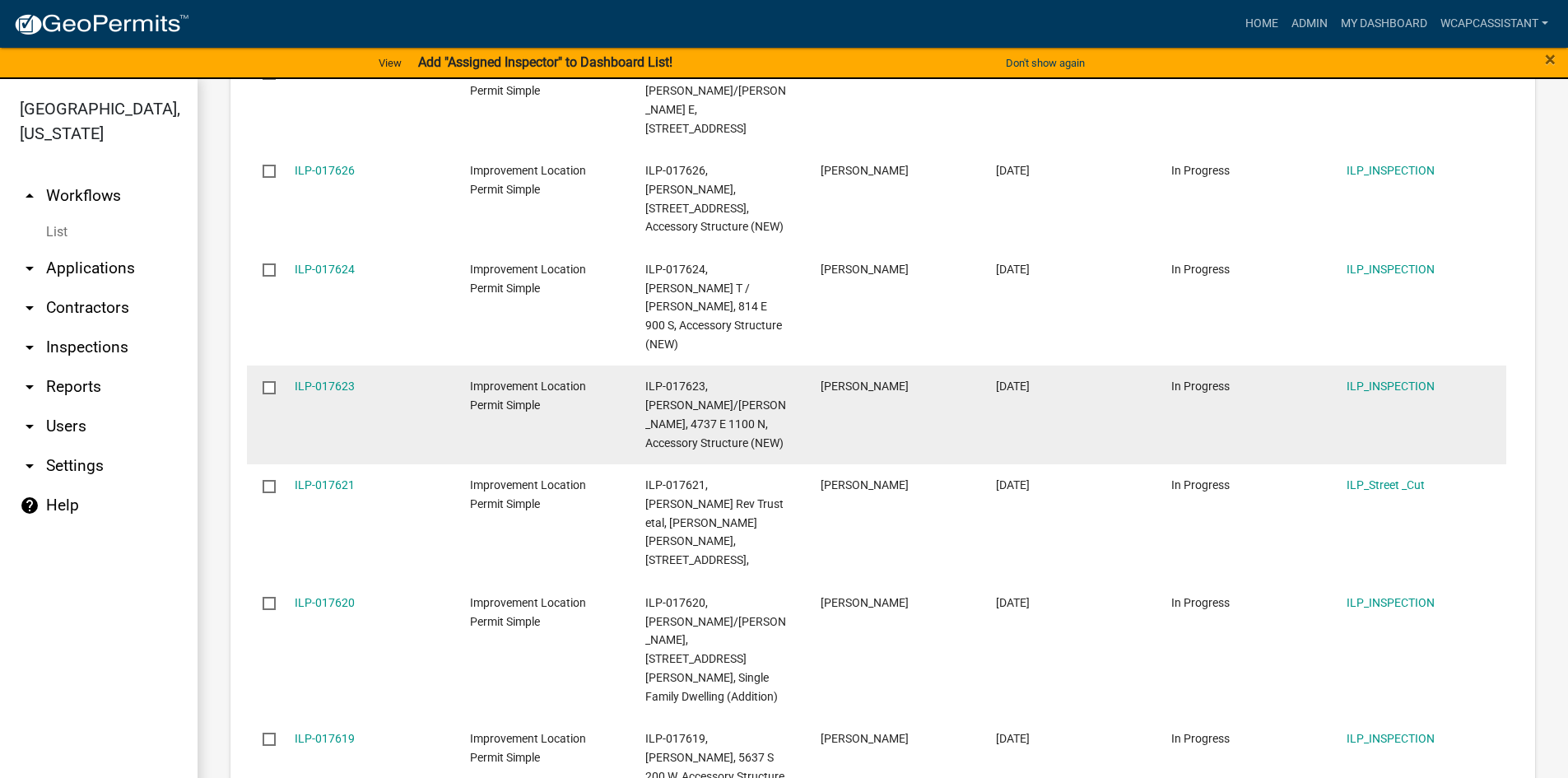
scroll to position [2144, 0]
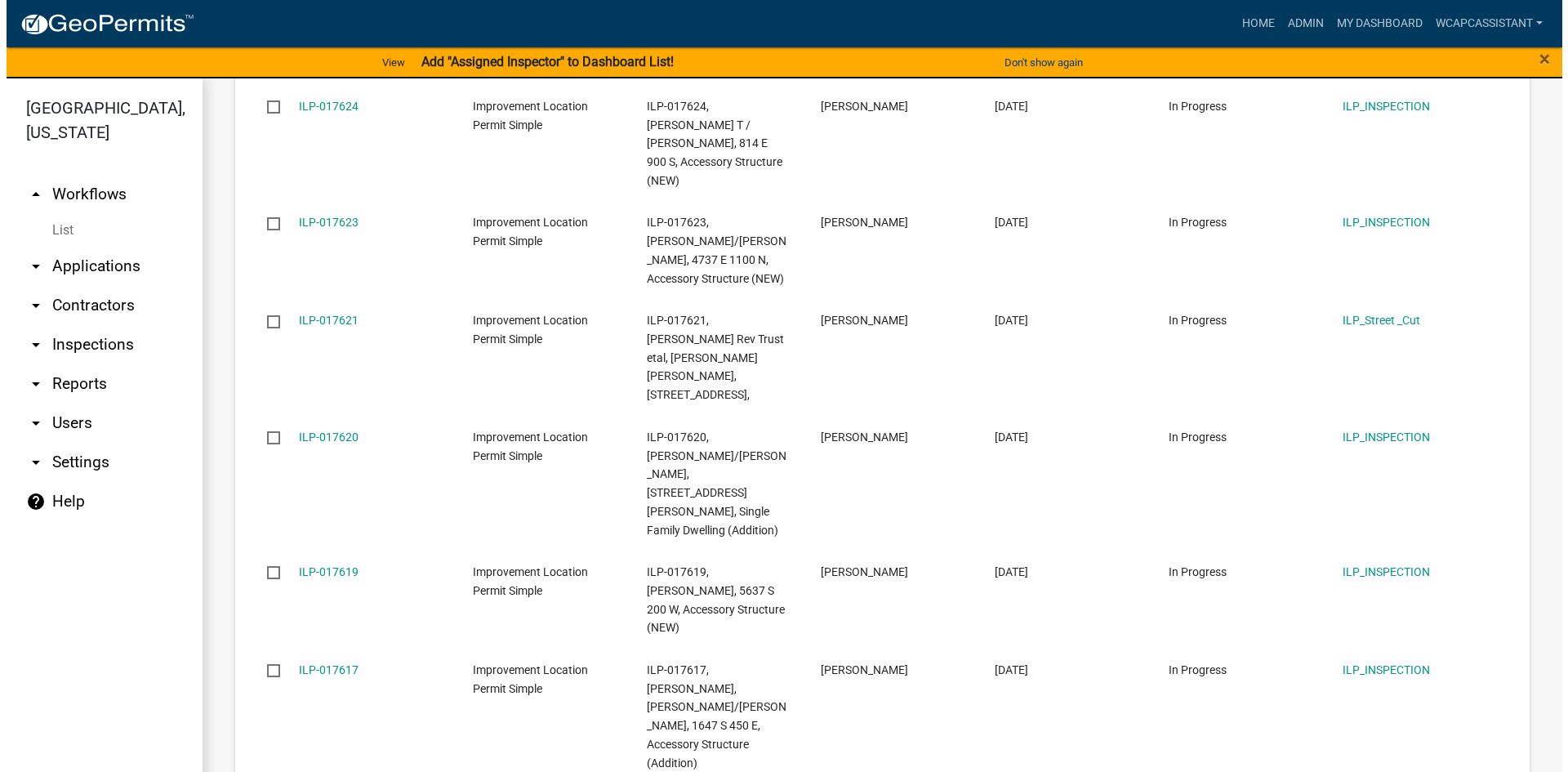
scroll to position [2090, 0]
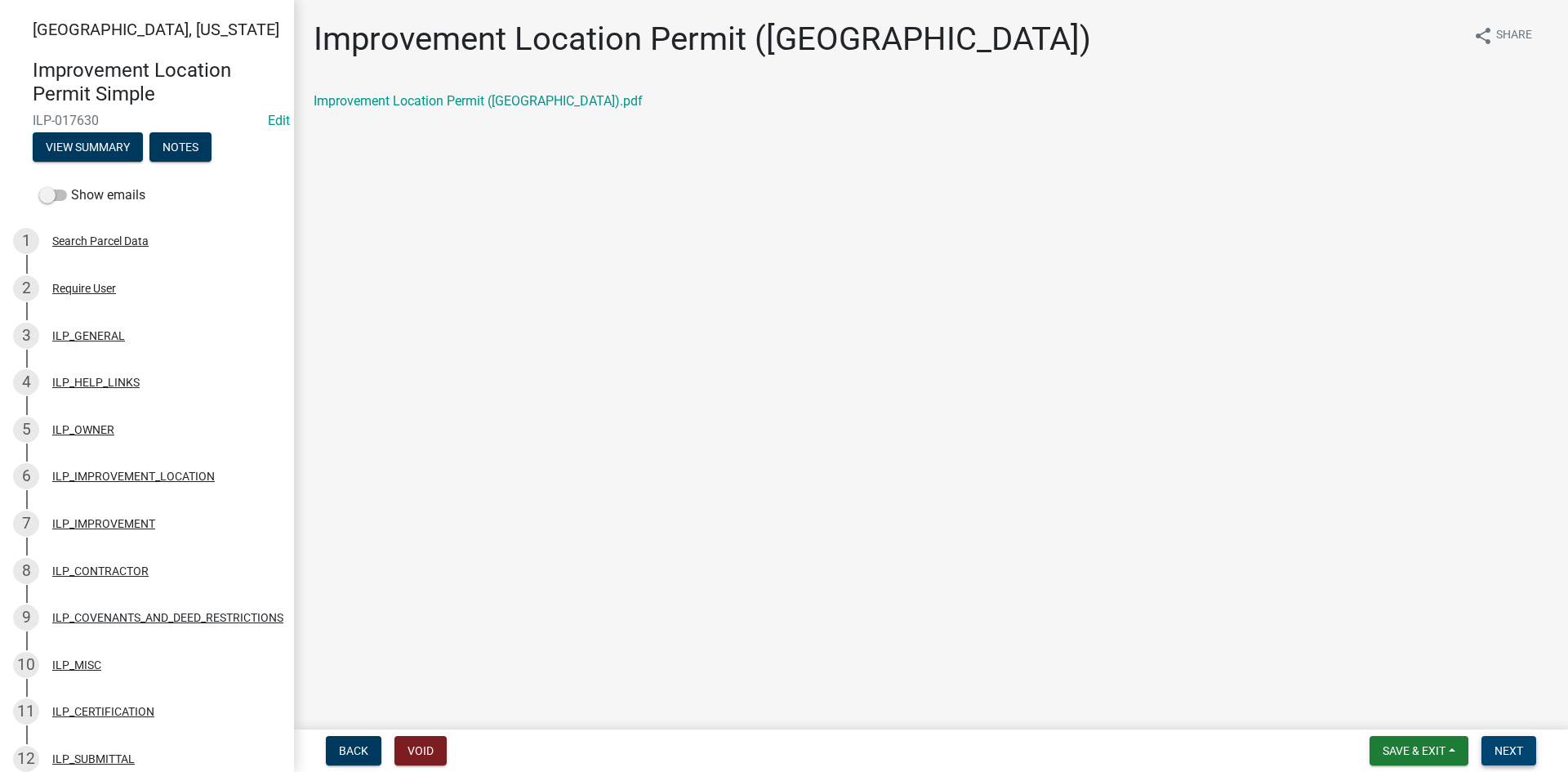
click at [1500, 742] on button "Next" at bounding box center [1509, 751] width 55 height 30
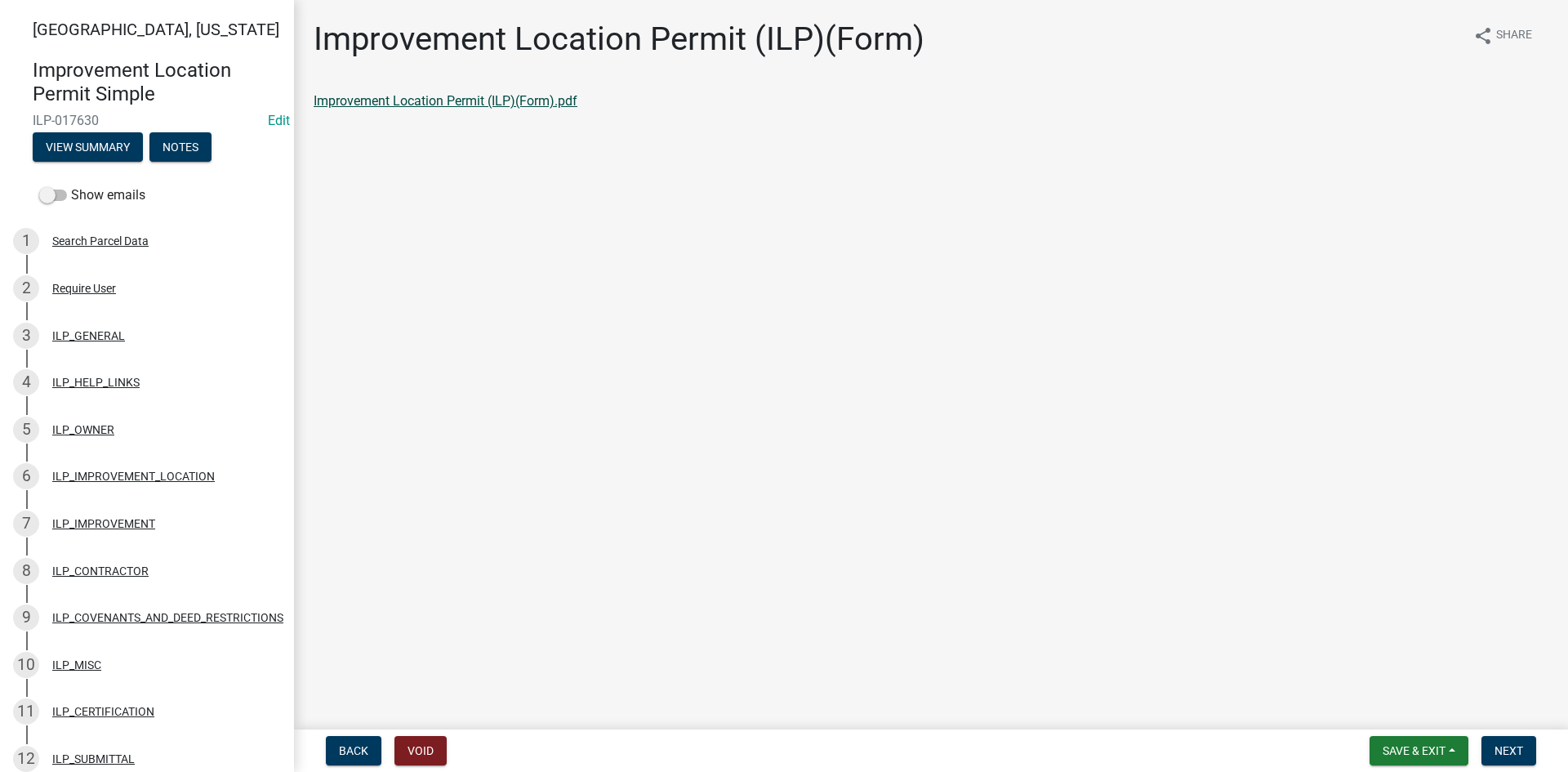
click at [488, 99] on link "Improvement Location Permit (ILP)(Form).pdf" at bounding box center [445, 100] width 264 height 15
click at [1506, 743] on span "Next" at bounding box center [1509, 751] width 29 height 13
